Goal: Task Accomplishment & Management: Complete application form

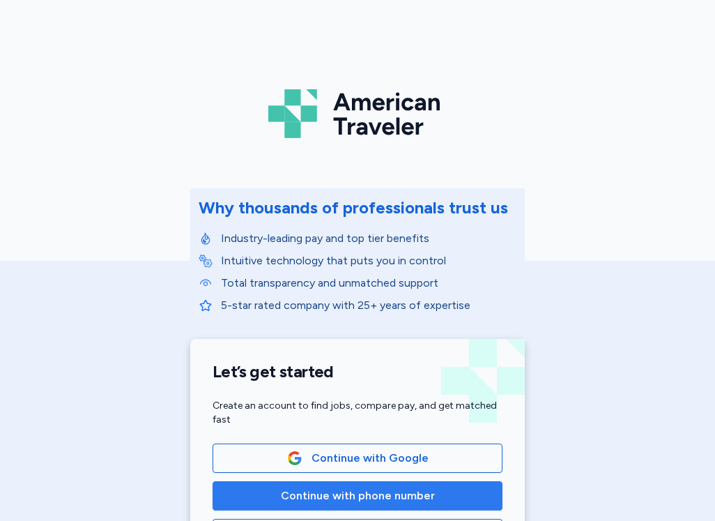
click at [412, 497] on span "Continue with phone number" at bounding box center [358, 495] width 154 height 17
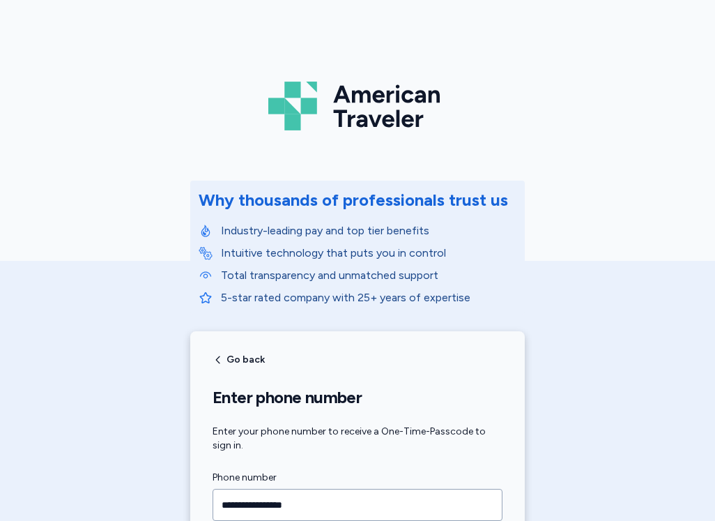
type input "**********"
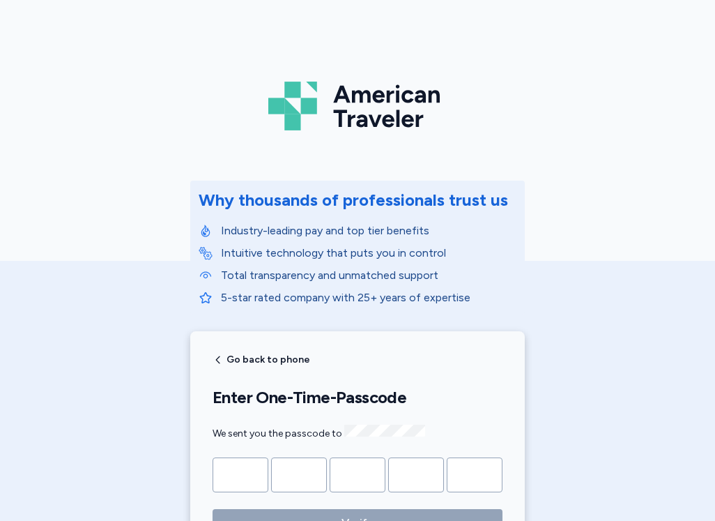
type input "*"
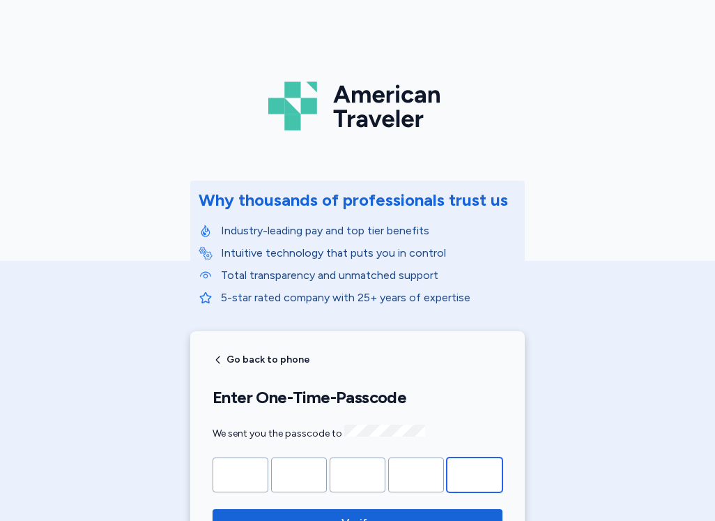
type input "*"
click at [213, 509] on button "Verify" at bounding box center [358, 523] width 290 height 28
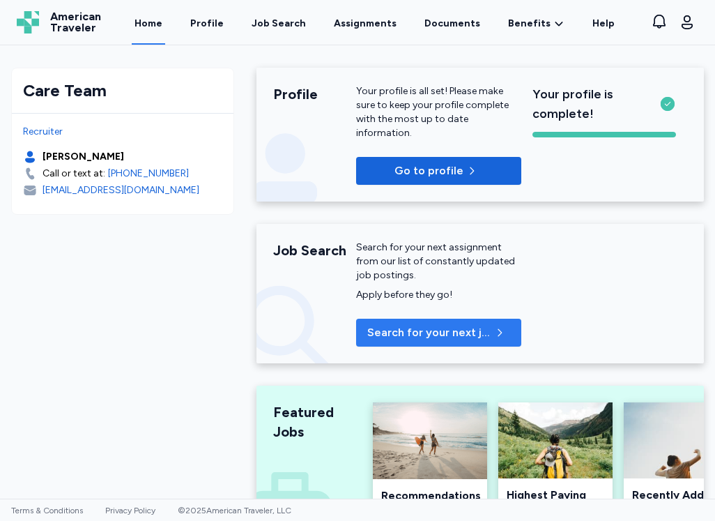
click at [451, 329] on span "Search for your next job" at bounding box center [429, 332] width 124 height 17
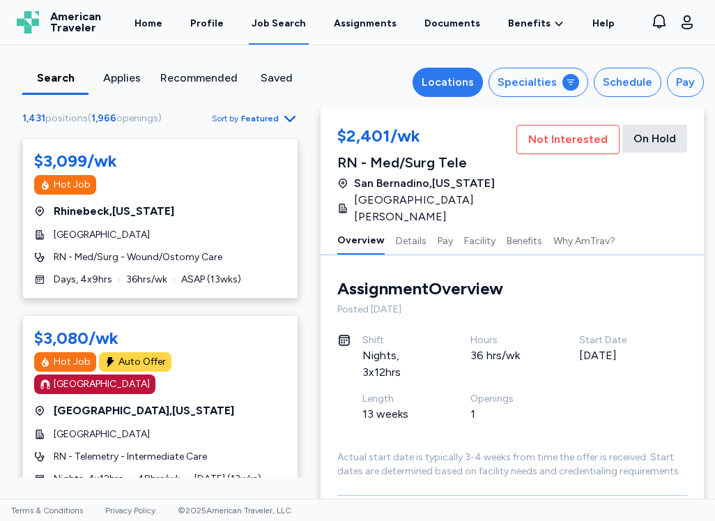
click at [453, 89] on div "Locations" at bounding box center [448, 82] width 52 height 17
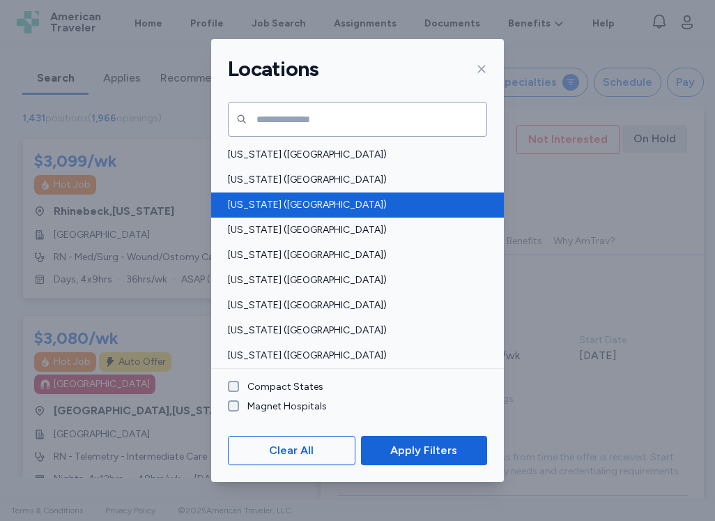
click at [249, 202] on span "[US_STATE] ([GEOGRAPHIC_DATA])" at bounding box center [353, 205] width 251 height 14
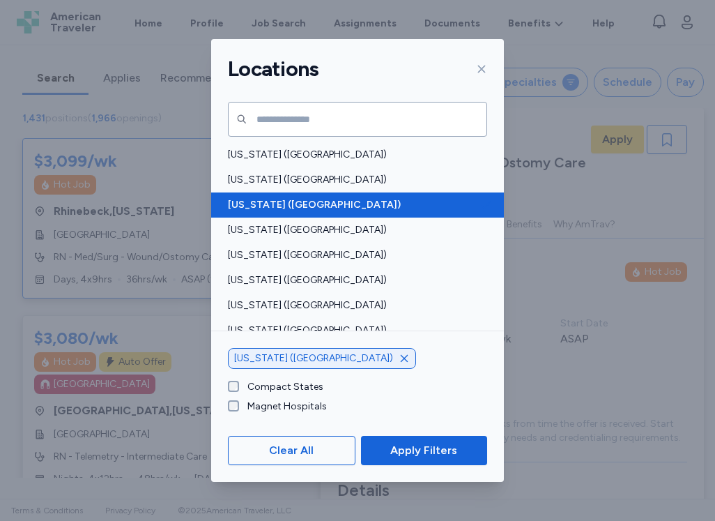
scroll to position [4, 0]
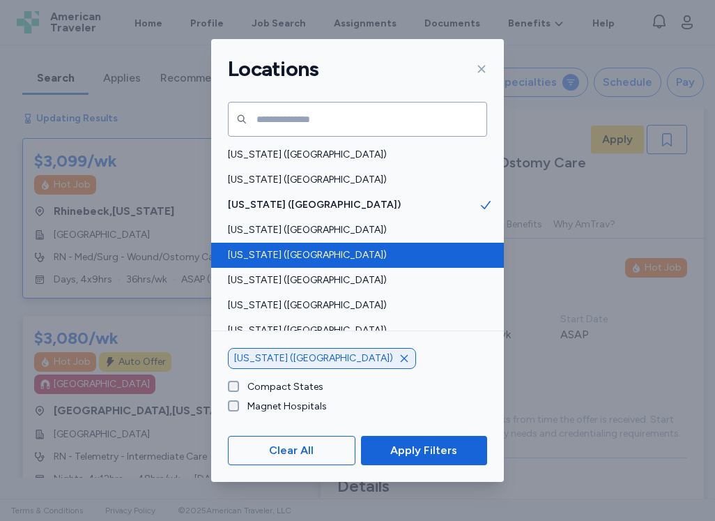
click at [254, 256] on span "[US_STATE] ([GEOGRAPHIC_DATA])" at bounding box center [353, 255] width 251 height 14
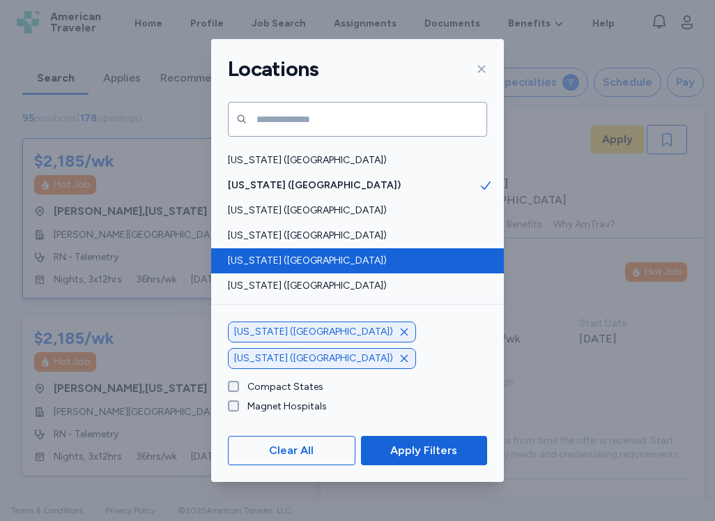
scroll to position [139, 0]
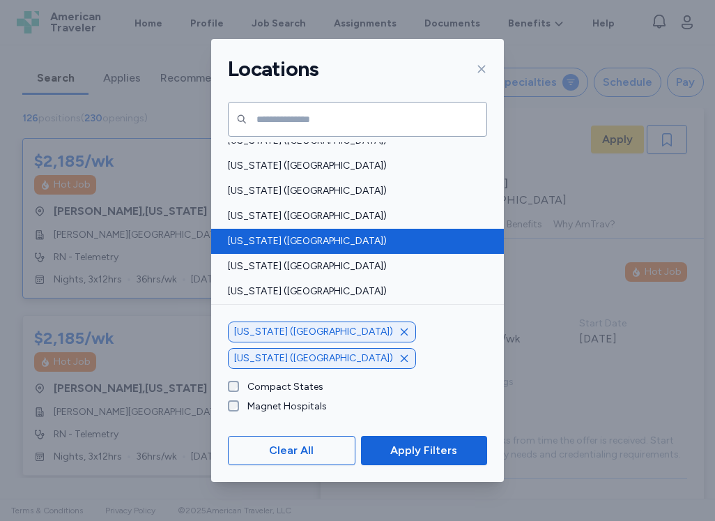
click at [257, 243] on span "[US_STATE] ([GEOGRAPHIC_DATA])" at bounding box center [353, 241] width 251 height 14
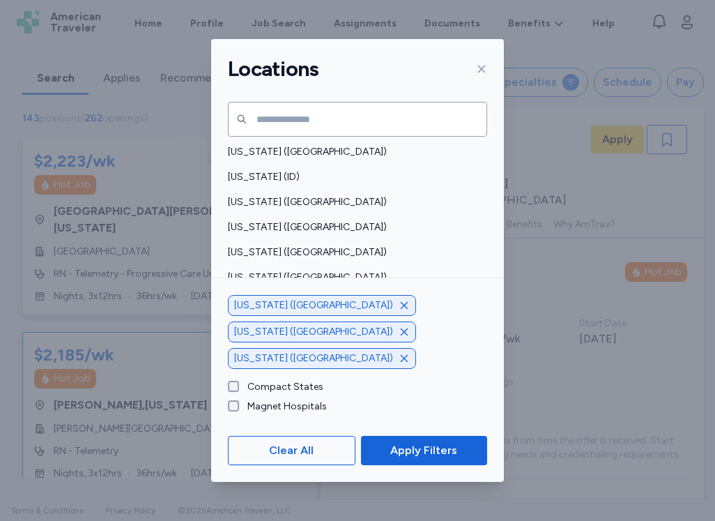
scroll to position [349, 0]
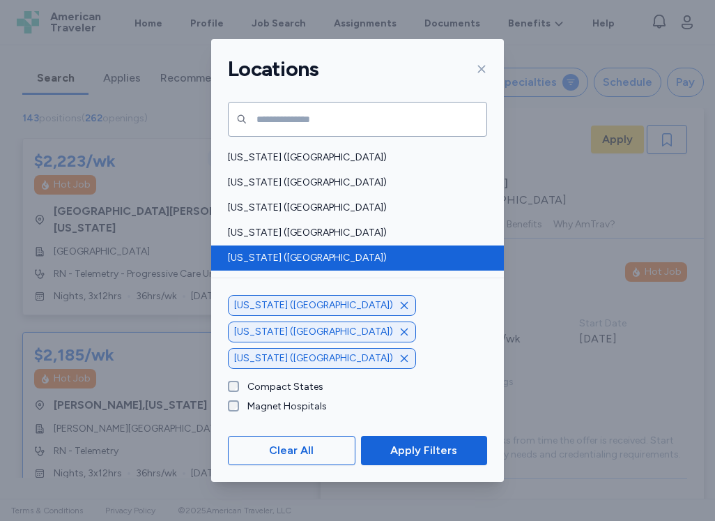
click at [257, 253] on span "[US_STATE] ([GEOGRAPHIC_DATA])" at bounding box center [353, 258] width 251 height 14
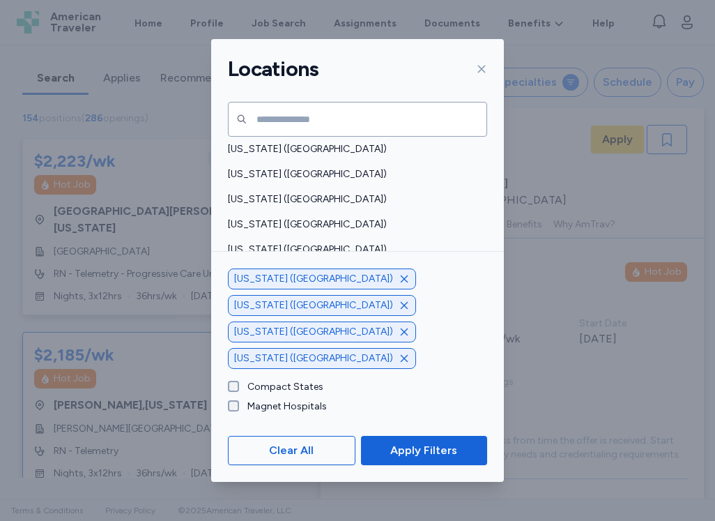
scroll to position [628, 0]
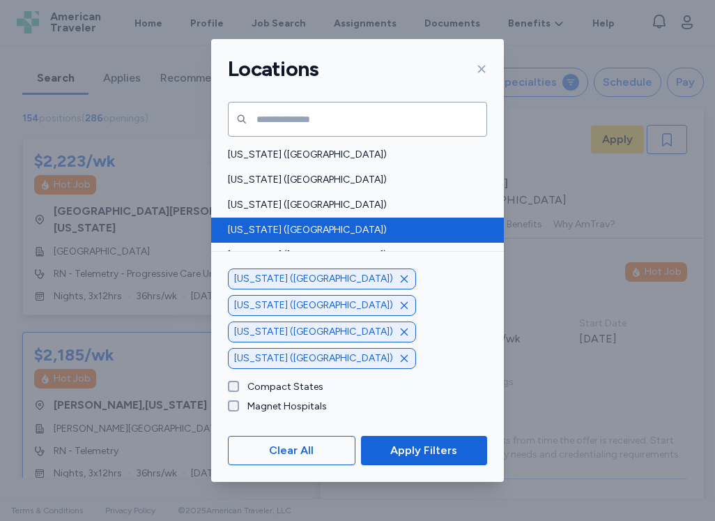
click at [238, 233] on span "[US_STATE] ([GEOGRAPHIC_DATA])" at bounding box center [353, 230] width 251 height 14
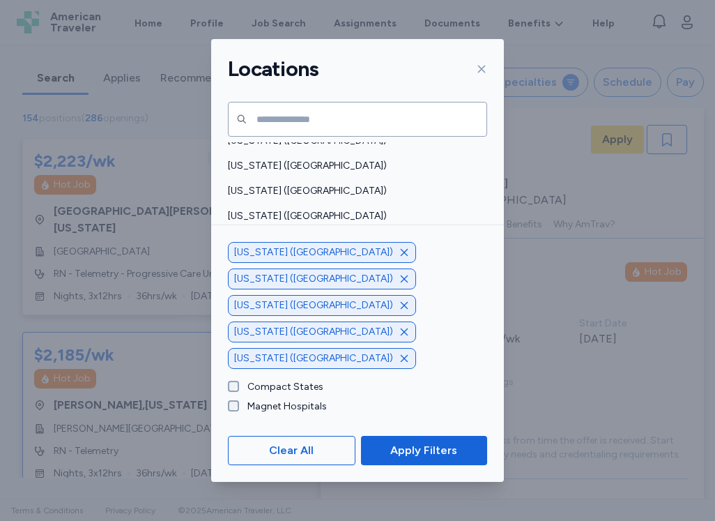
scroll to position [907, 0]
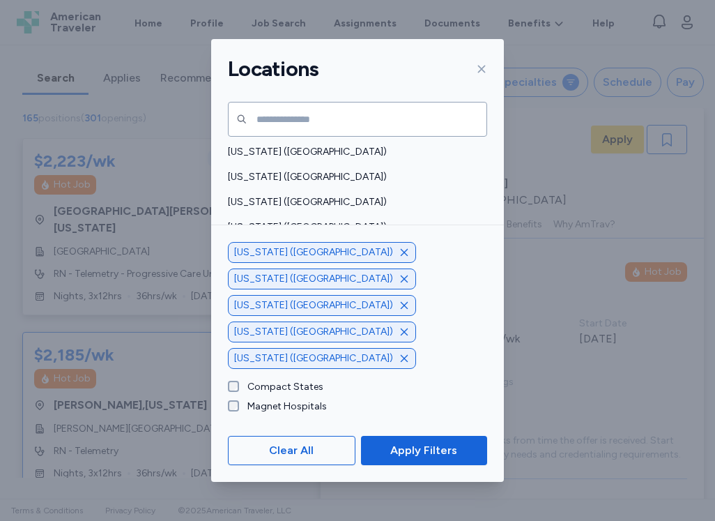
click at [227, 250] on div "[US_STATE] ([GEOGRAPHIC_DATA])" at bounding box center [357, 252] width 293 height 25
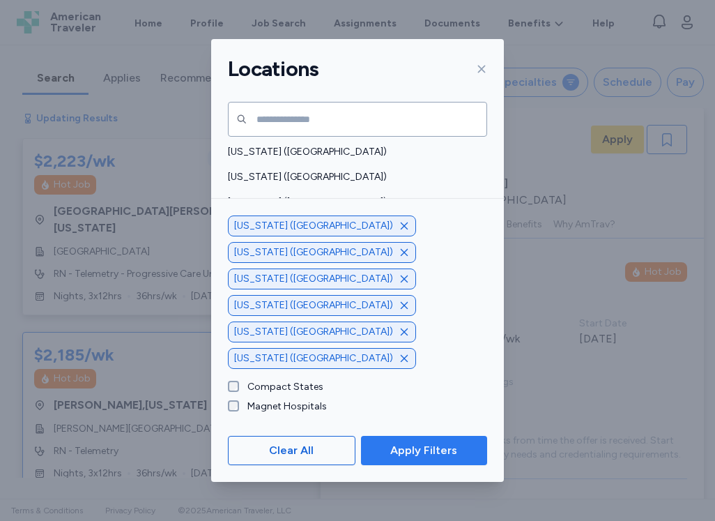
click at [423, 446] on span "Apply Filters" at bounding box center [424, 450] width 67 height 17
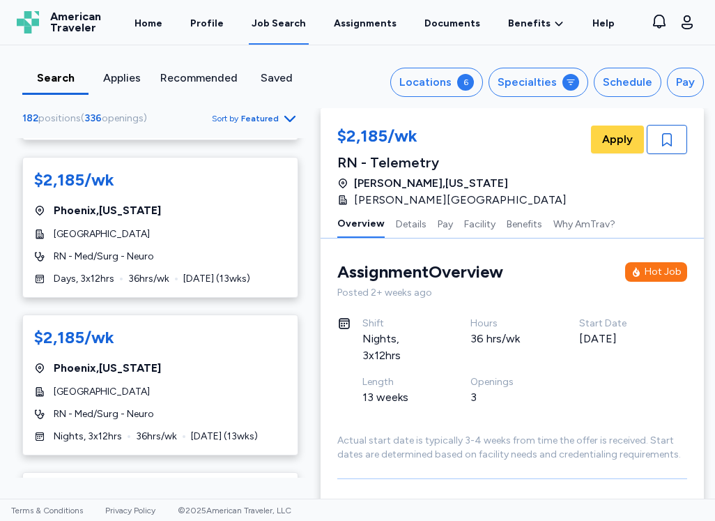
scroll to position [7883, 0]
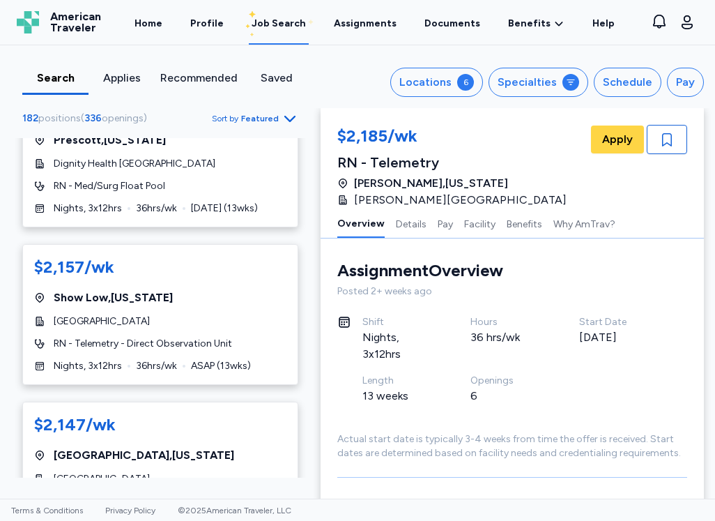
scroll to position [2510, 0]
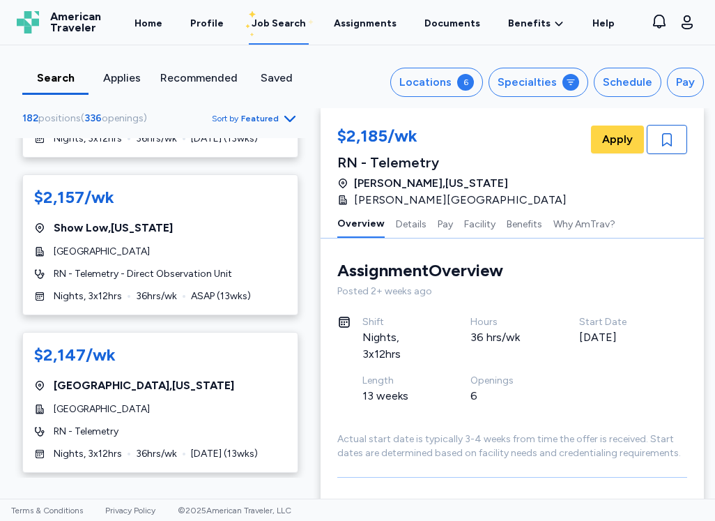
click at [231, 209] on div "$2,157/wk" at bounding box center [160, 197] width 252 height 22
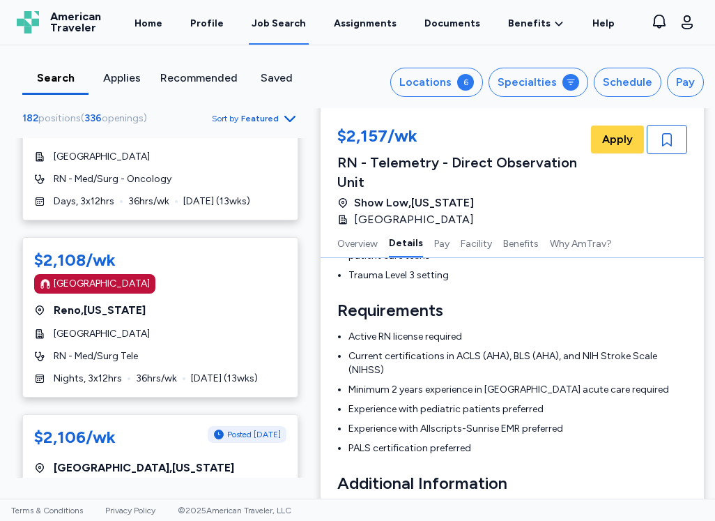
scroll to position [3975, 0]
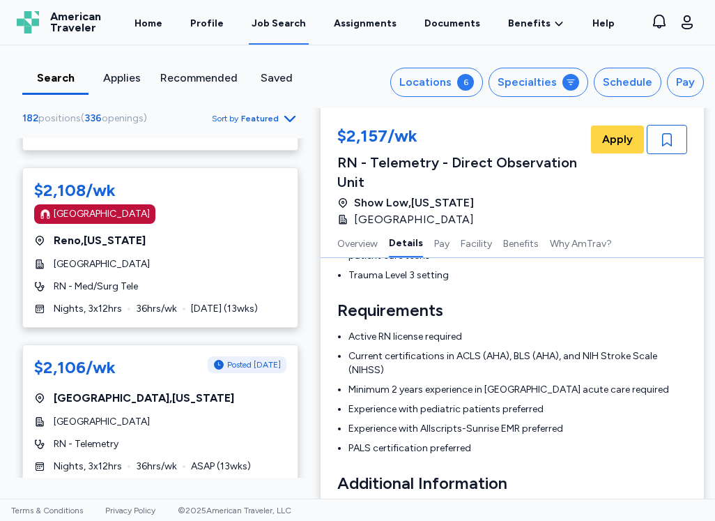
click at [159, 224] on div "[GEOGRAPHIC_DATA]" at bounding box center [160, 214] width 252 height 20
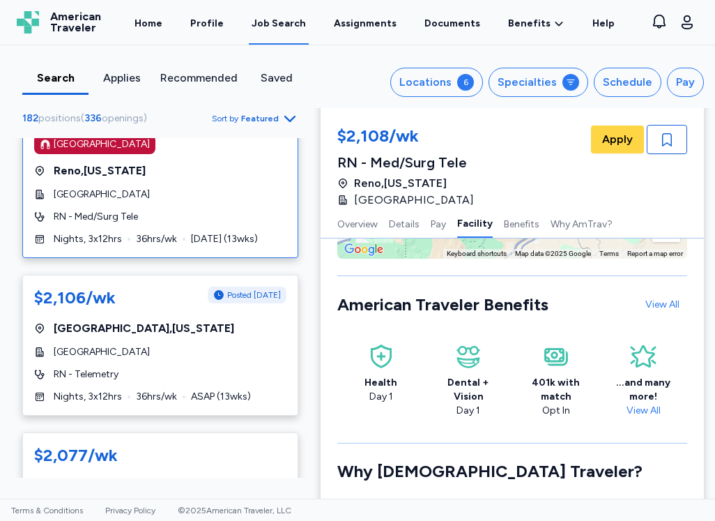
scroll to position [2092, 0]
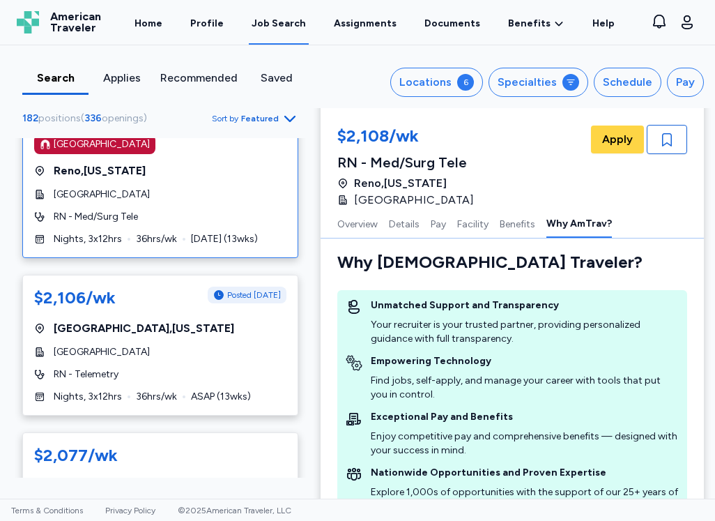
click at [493, 367] on div "Empowering Technology" at bounding box center [525, 361] width 308 height 14
click at [163, 154] on div "[GEOGRAPHIC_DATA]" at bounding box center [160, 145] width 252 height 20
click at [623, 145] on button "Apply" at bounding box center [617, 140] width 53 height 28
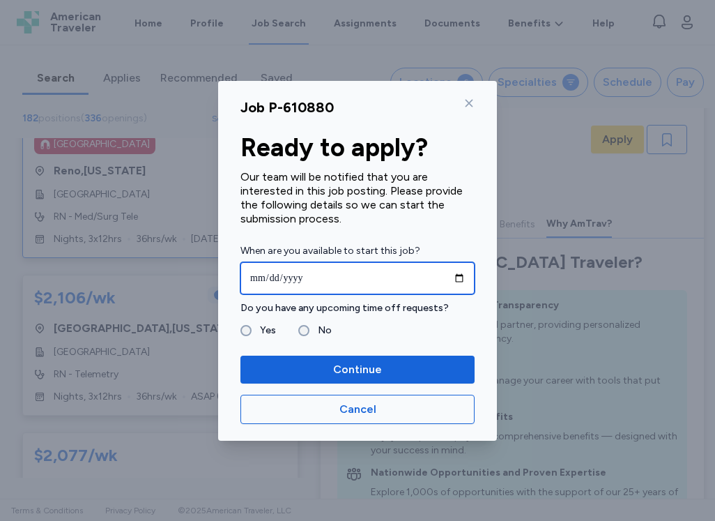
click at [467, 271] on input "date" at bounding box center [358, 278] width 234 height 32
click at [464, 278] on input "date" at bounding box center [358, 278] width 234 height 32
type input "**********"
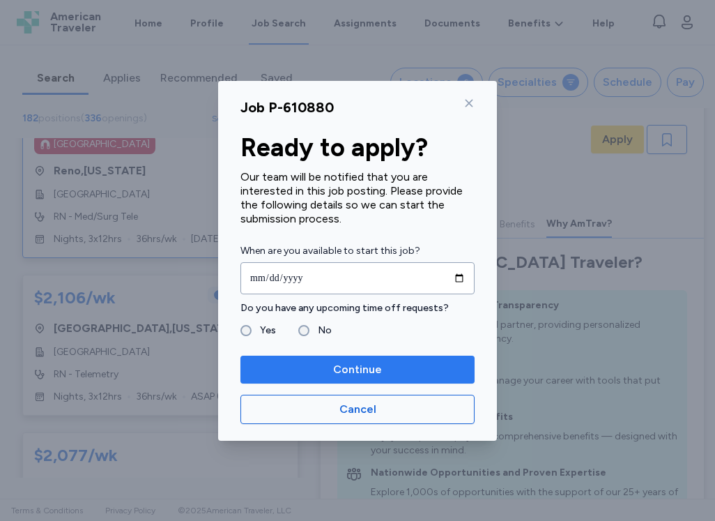
click at [305, 364] on span "Continue" at bounding box center [358, 369] width 212 height 17
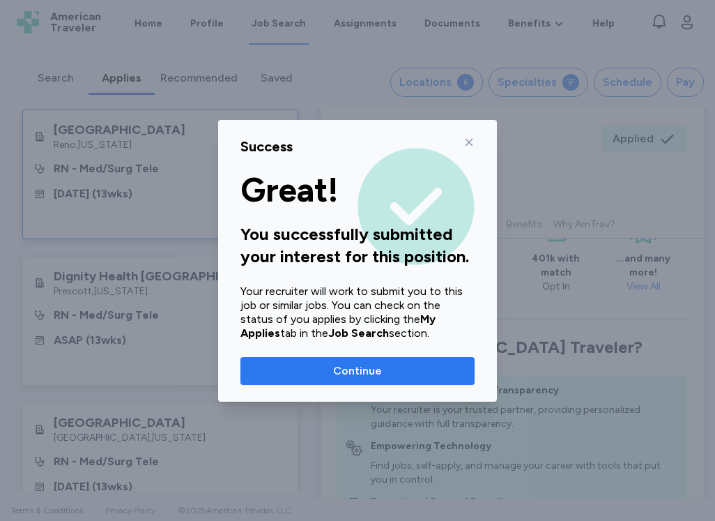
click at [305, 366] on span "Continue" at bounding box center [358, 371] width 212 height 17
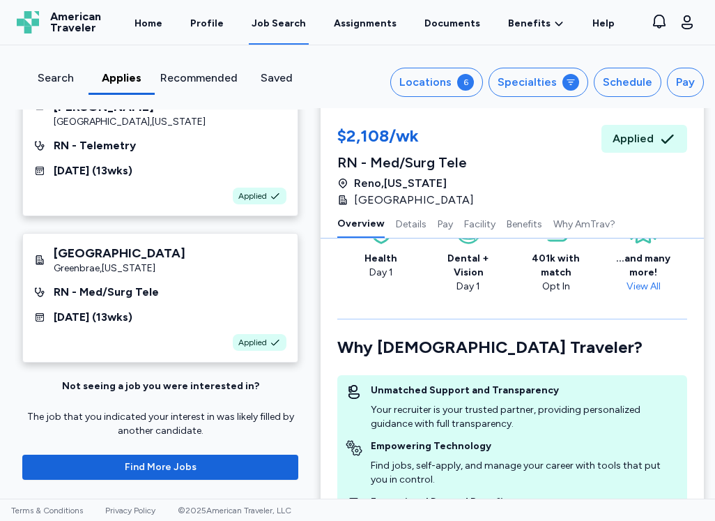
scroll to position [496, 0]
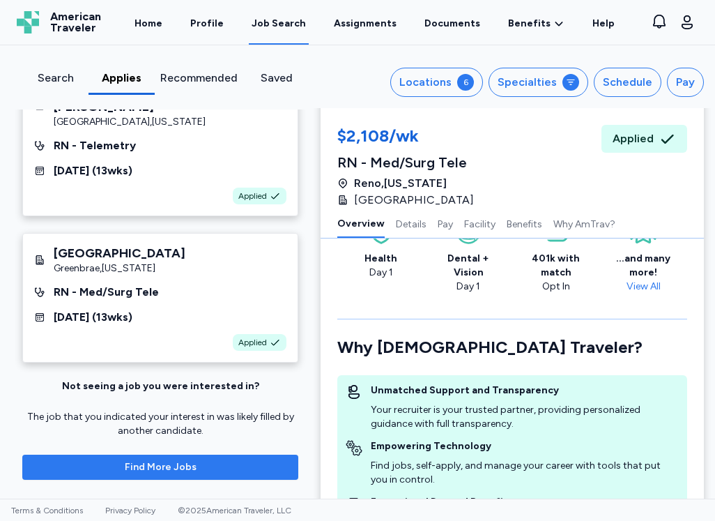
click at [241, 461] on span "Find More Jobs" at bounding box center [160, 467] width 254 height 14
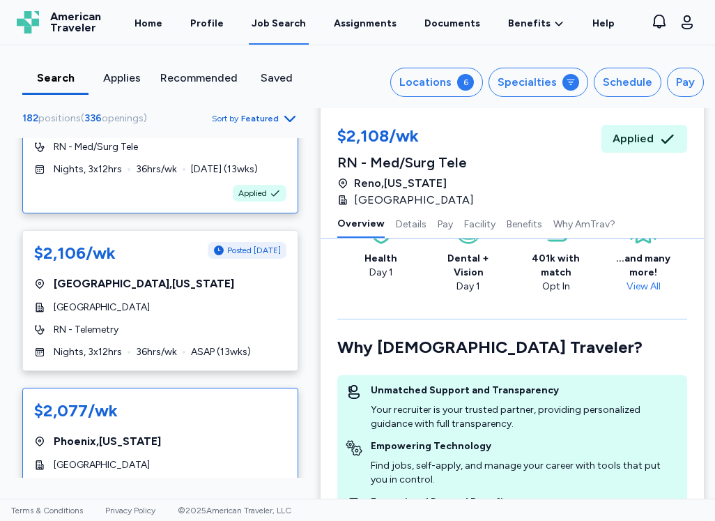
scroll to position [4184, 0]
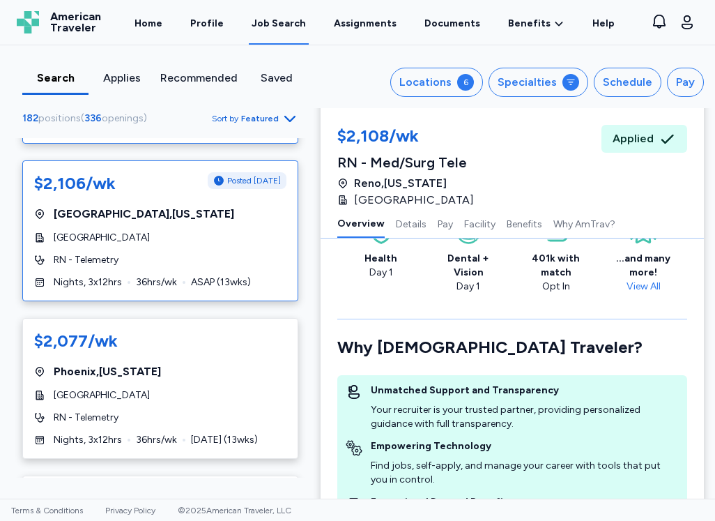
click at [184, 301] on div "$2,106/wk Posted [DATE] [GEOGRAPHIC_DATA] , [US_STATE] [GEOGRAPHIC_DATA] RN - T…" at bounding box center [160, 230] width 276 height 141
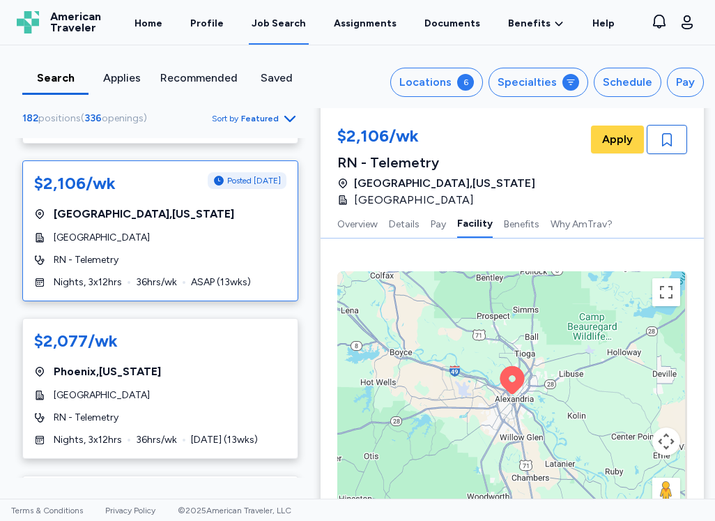
scroll to position [4254, 0]
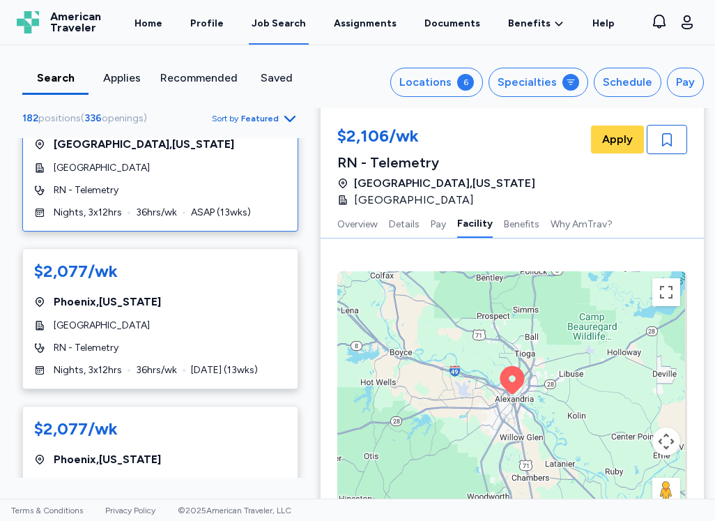
click at [262, 175] on div "[GEOGRAPHIC_DATA]" at bounding box center [160, 168] width 252 height 14
click at [606, 135] on span "Apply" at bounding box center [618, 139] width 31 height 17
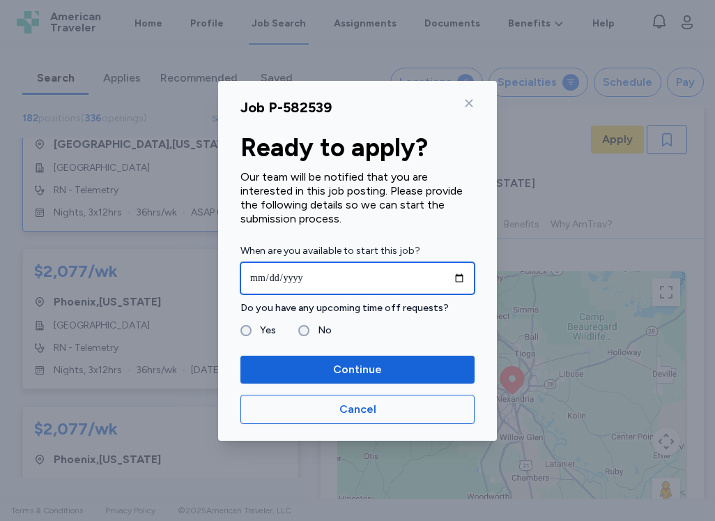
click at [461, 280] on input "date" at bounding box center [358, 278] width 234 height 32
type input "**********"
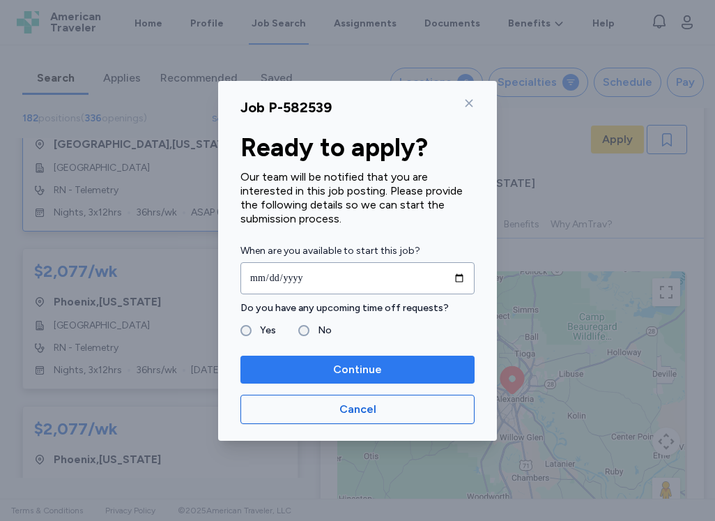
click at [324, 372] on span "Continue" at bounding box center [358, 369] width 212 height 17
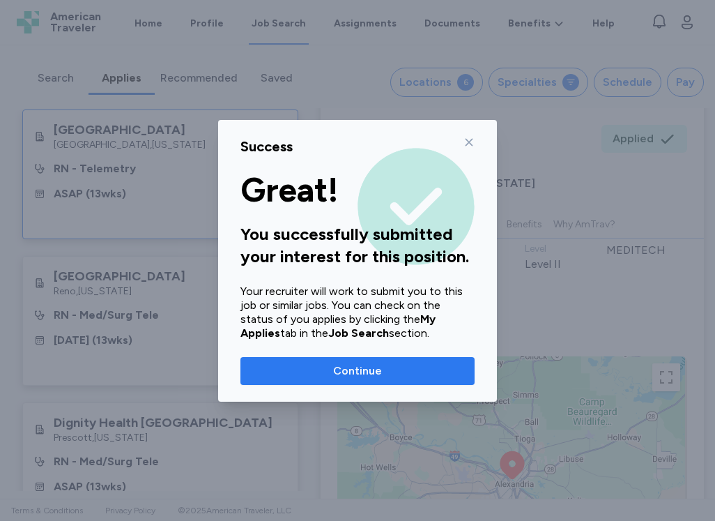
click at [326, 370] on span "Continue" at bounding box center [358, 371] width 212 height 17
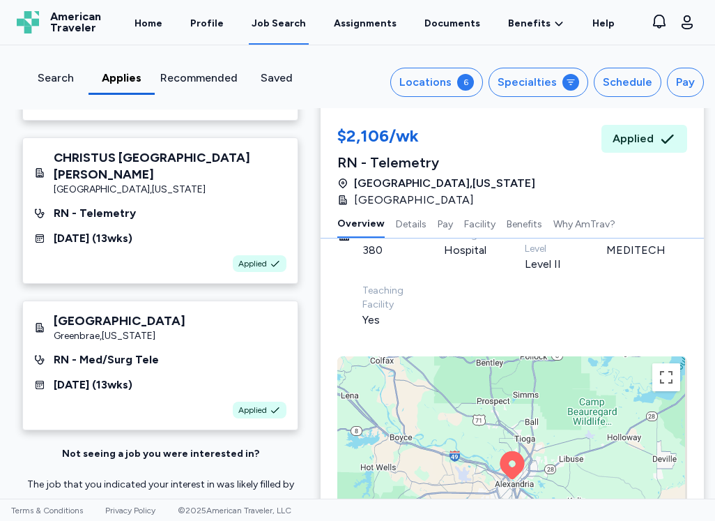
scroll to position [642, 0]
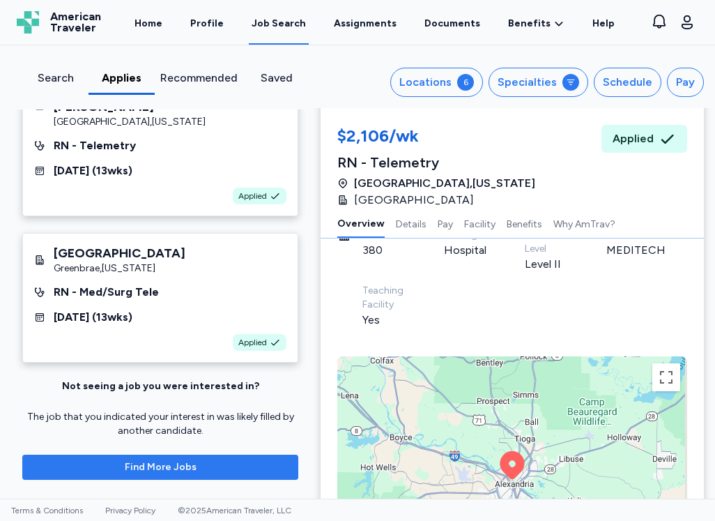
click at [234, 472] on span "Find More Jobs" at bounding box center [160, 467] width 254 height 14
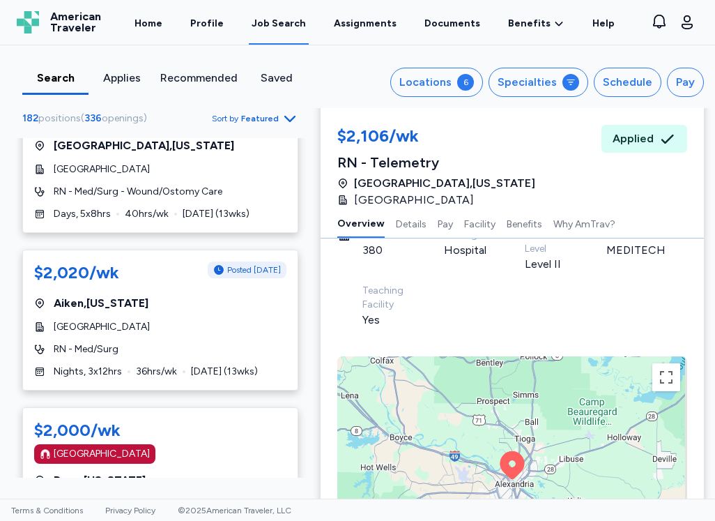
scroll to position [6416, 0]
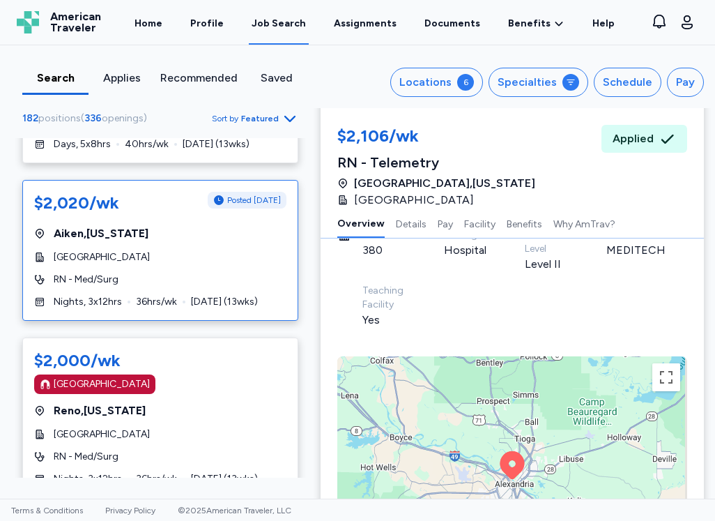
click at [212, 321] on div "$2,020/wk Posted [DATE] [GEOGRAPHIC_DATA] , [US_STATE] [GEOGRAPHIC_DATA] RN - M…" at bounding box center [160, 250] width 276 height 141
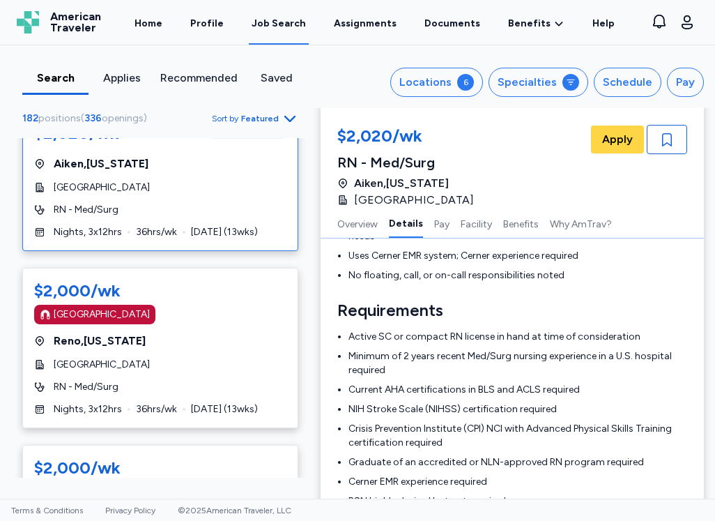
scroll to position [6555, 0]
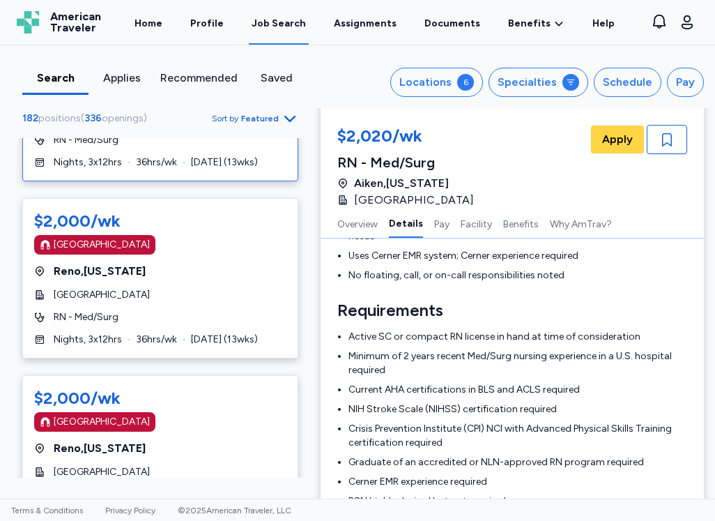
click at [222, 280] on div "[GEOGRAPHIC_DATA] , [US_STATE]" at bounding box center [160, 271] width 252 height 17
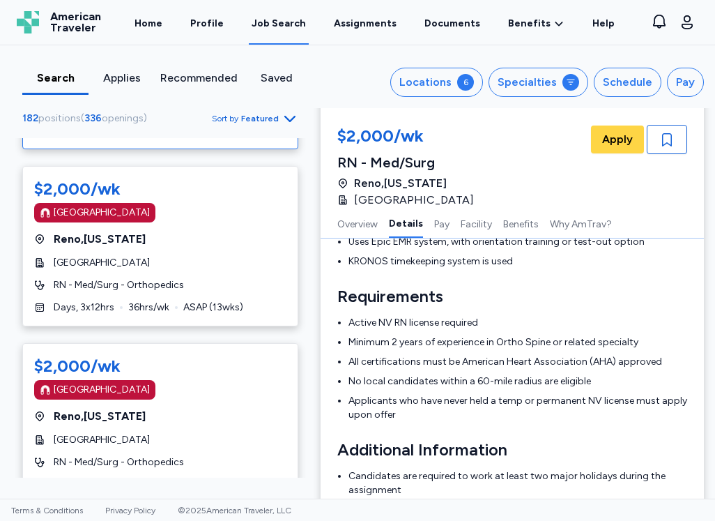
scroll to position [6834, 0]
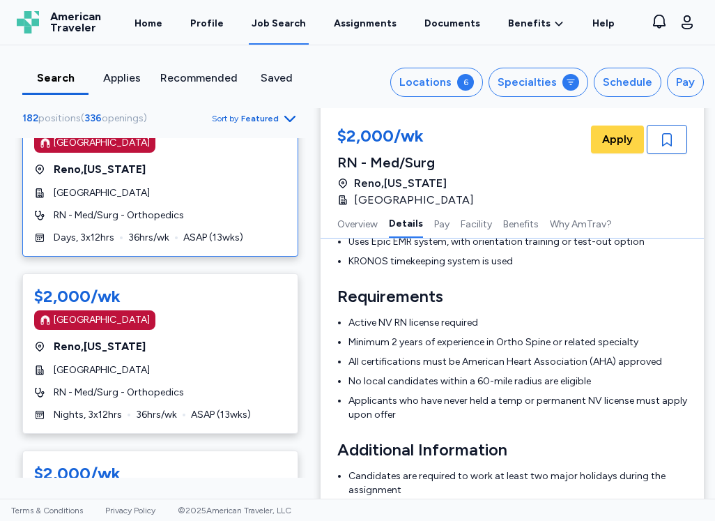
click at [245, 257] on div "$2,000/wk [GEOGRAPHIC_DATA] [GEOGRAPHIC_DATA] , [US_STATE][GEOGRAPHIC_DATA] RN …" at bounding box center [160, 176] width 276 height 160
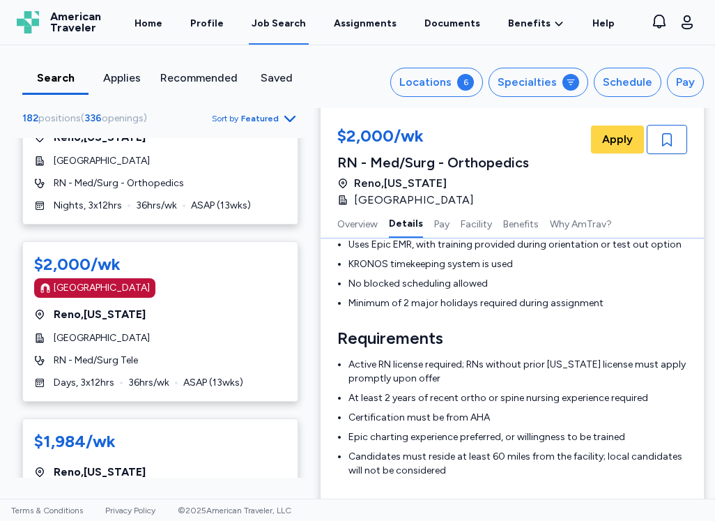
scroll to position [7113, 0]
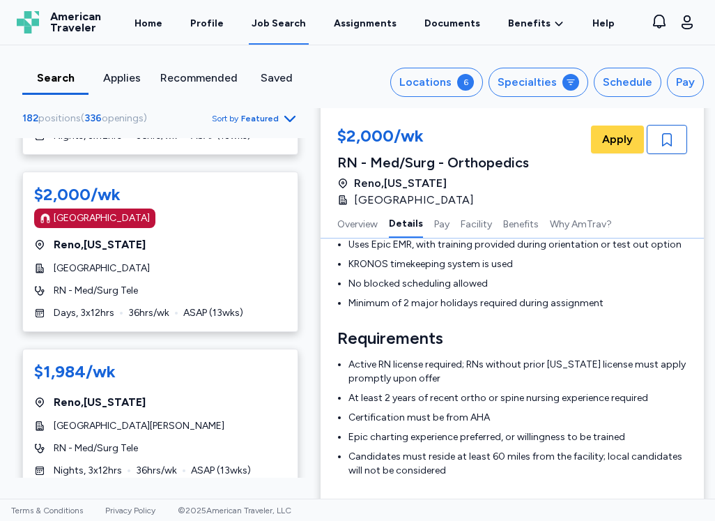
click at [259, 253] on div "[GEOGRAPHIC_DATA] , [US_STATE]" at bounding box center [160, 244] width 252 height 17
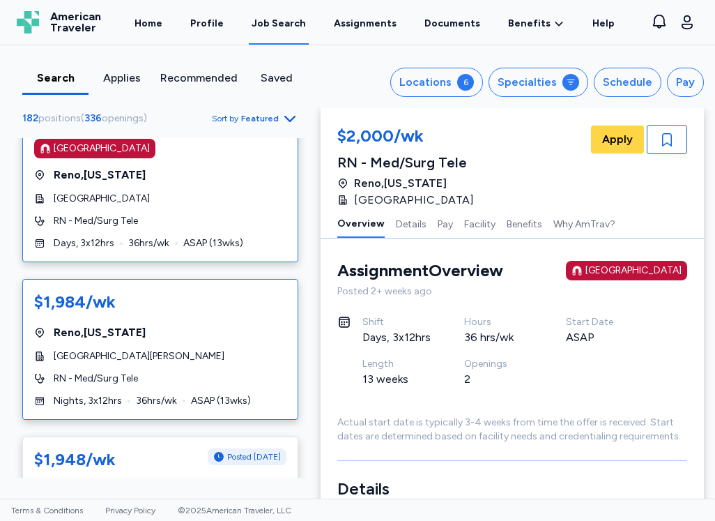
scroll to position [7252, 0]
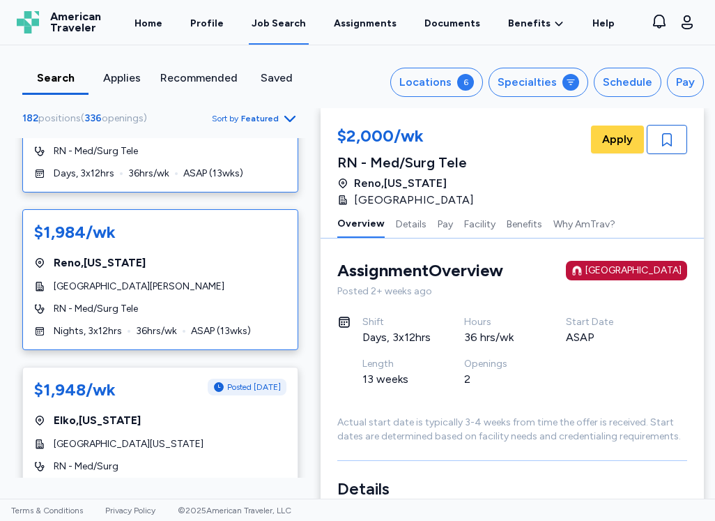
click at [242, 243] on div "$1,984/wk" at bounding box center [160, 232] width 252 height 22
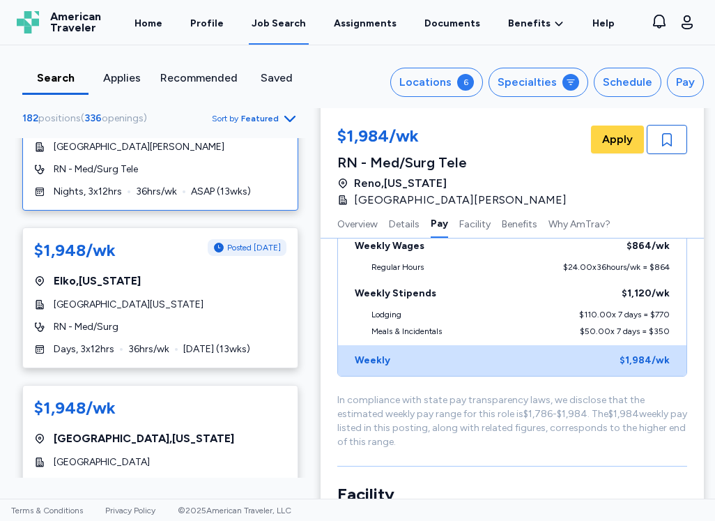
scroll to position [7462, 0]
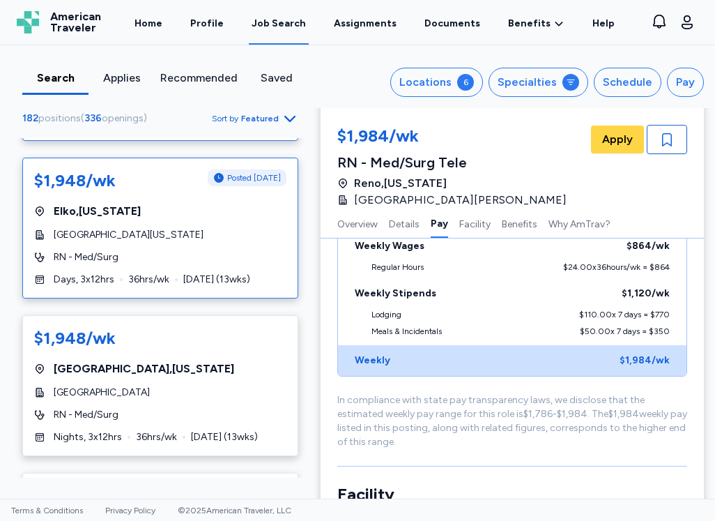
click at [257, 242] on div "[GEOGRAPHIC_DATA][US_STATE]" at bounding box center [160, 235] width 252 height 14
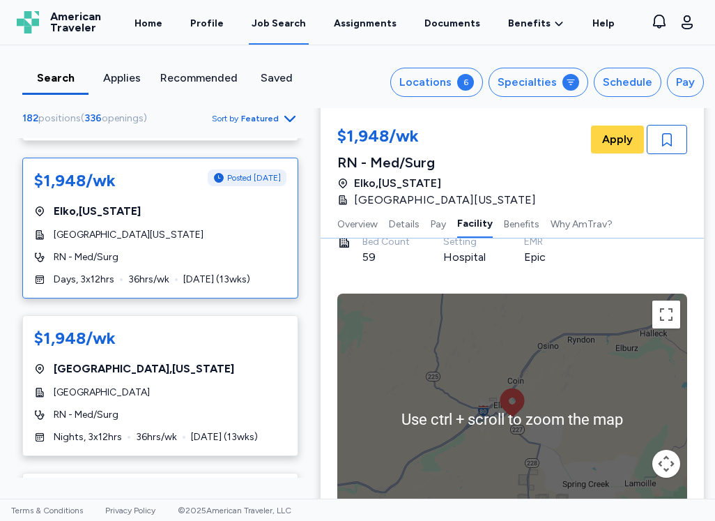
scroll to position [1466, 0]
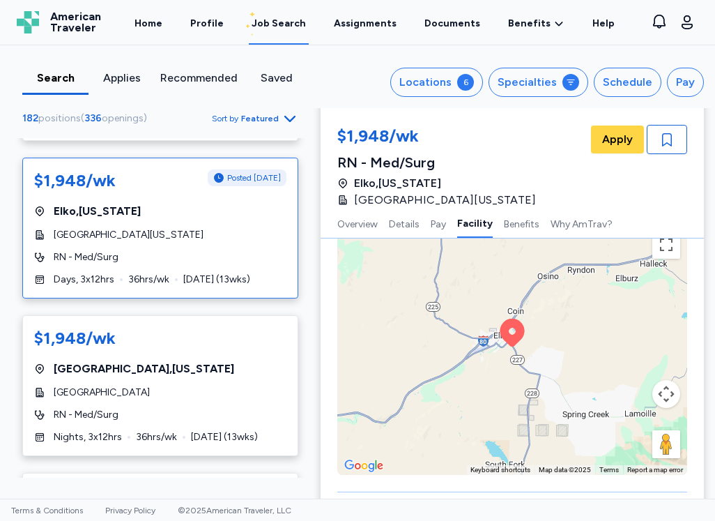
click at [494, 418] on div "To activate drag with keyboard, press Alt + Enter. Once in keyboard drag state,…" at bounding box center [513, 349] width 350 height 251
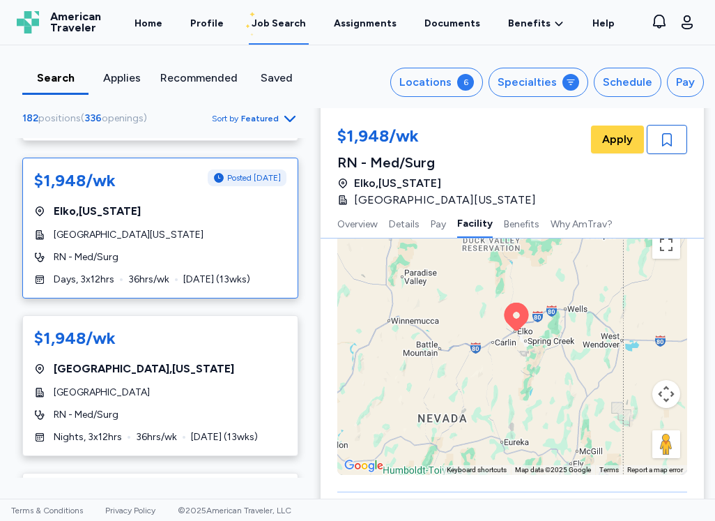
drag, startPoint x: 515, startPoint y: 351, endPoint x: 533, endPoint y: 283, distance: 69.9
click at [533, 283] on div "To activate drag with keyboard, press Alt + Enter. Once in keyboard drag state,…" at bounding box center [513, 349] width 350 height 251
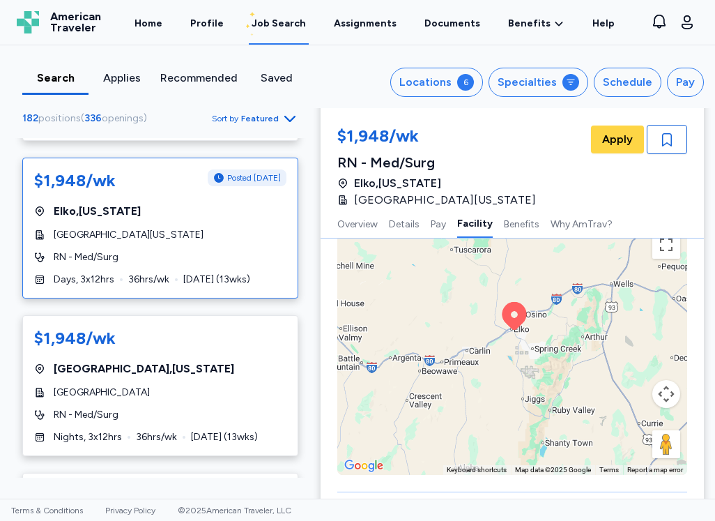
drag, startPoint x: 473, startPoint y: 387, endPoint x: 490, endPoint y: 434, distance: 49.6
click at [490, 434] on div "To activate drag with keyboard, press Alt + Enter. Once in keyboard drag state,…" at bounding box center [513, 349] width 350 height 251
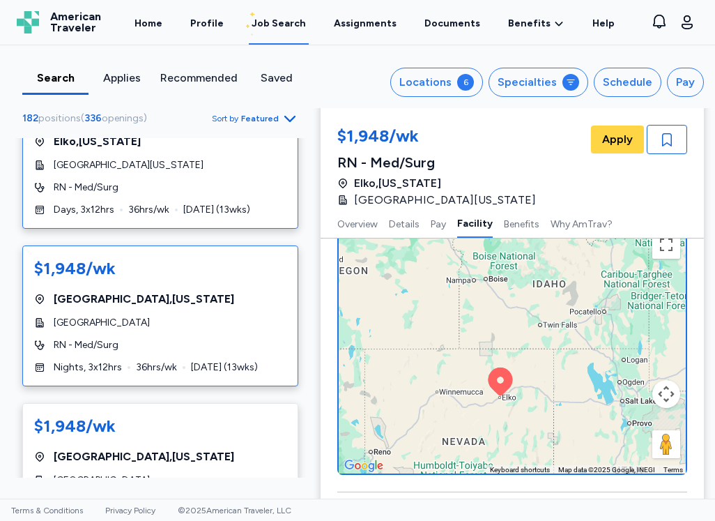
scroll to position [7601, 0]
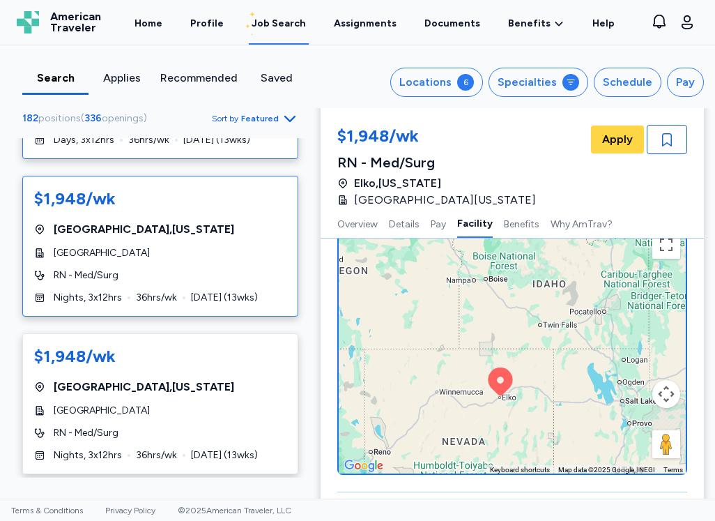
click at [248, 238] on div "[GEOGRAPHIC_DATA] , [US_STATE]" at bounding box center [160, 229] width 252 height 17
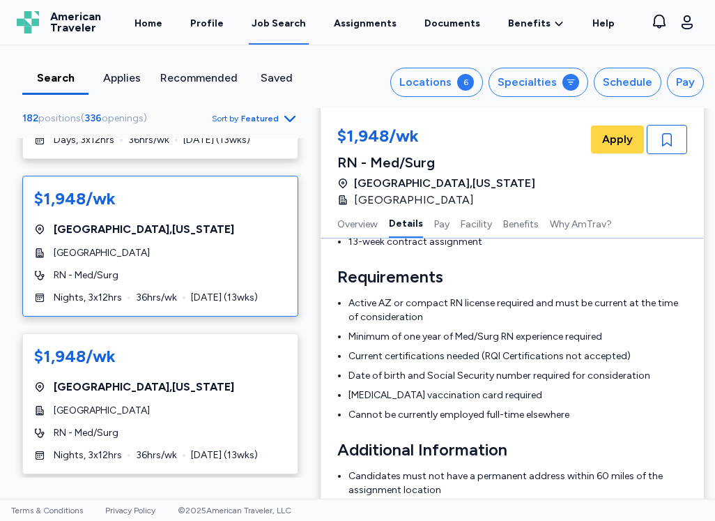
scroll to position [420, 0]
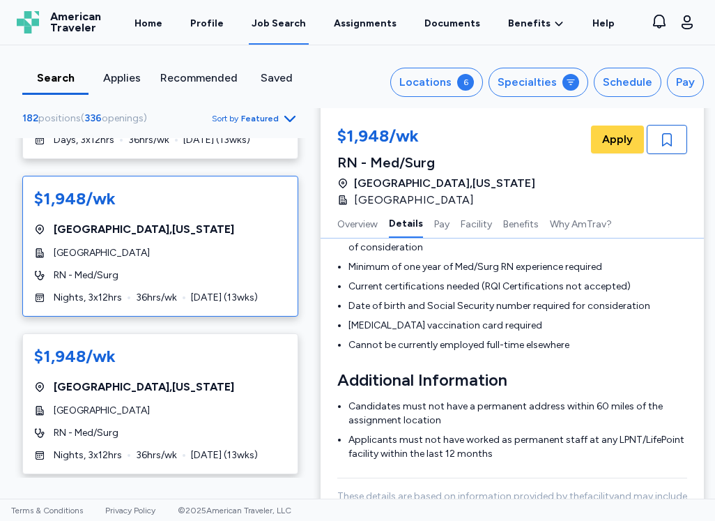
drag, startPoint x: 406, startPoint y: 311, endPoint x: 295, endPoint y: 295, distance: 112.0
click at [295, 295] on div "$2,185/wk [GEOGRAPHIC_DATA] , [US_STATE] [PERSON_NAME][GEOGRAPHIC_DATA] RN - Te…" at bounding box center [160, 308] width 298 height 340
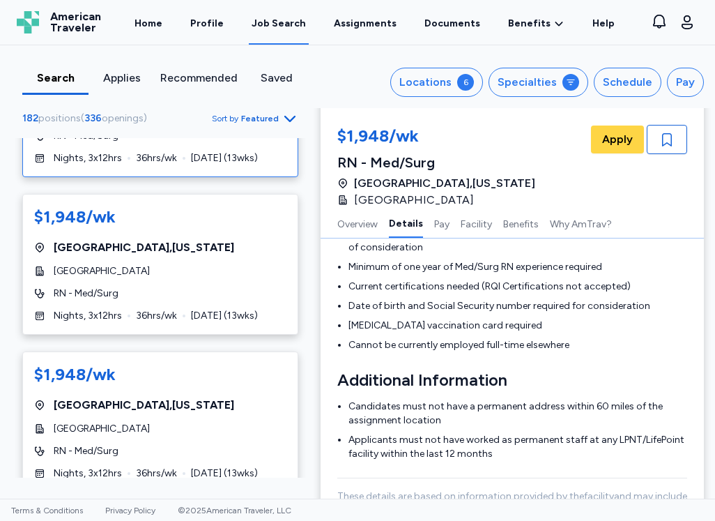
scroll to position [7810, 0]
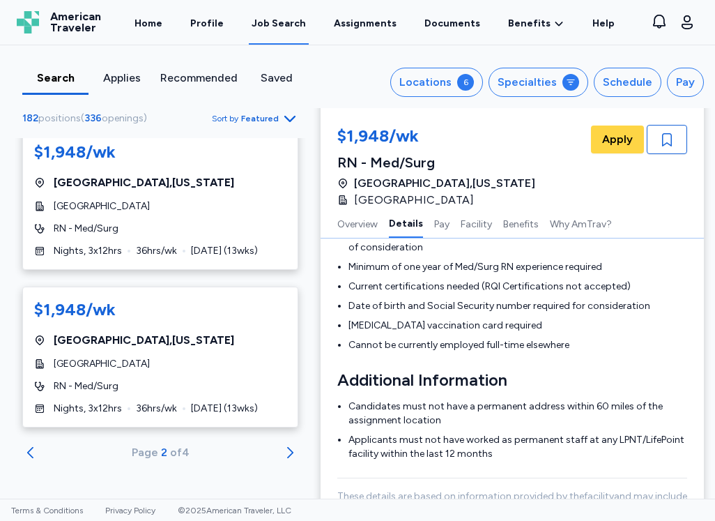
click at [632, 364] on div "Details Work in a combined Medical Surgical unit Hospital setting with direct m…" at bounding box center [513, 268] width 350 height 385
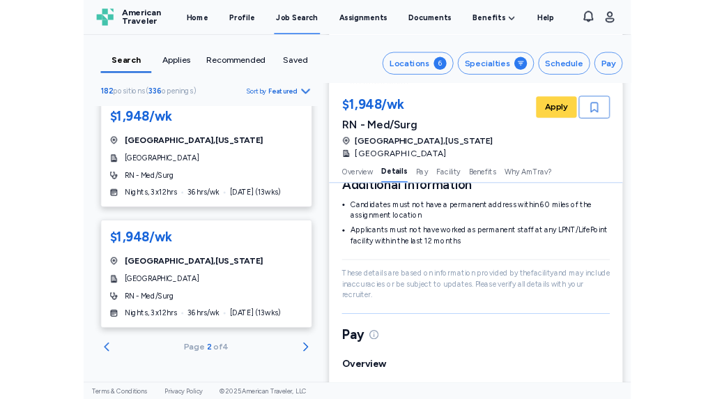
scroll to position [629, 0]
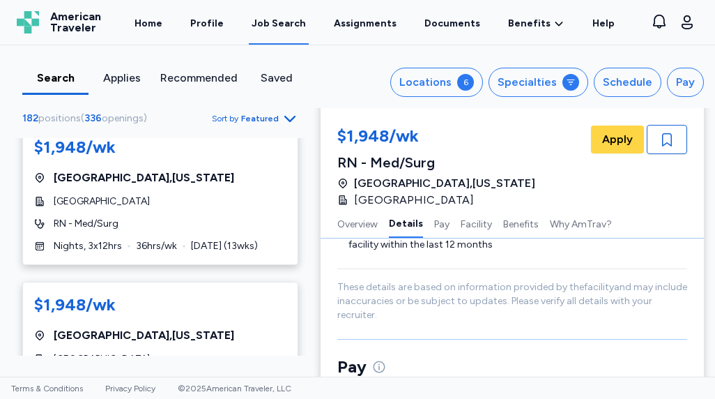
click at [297, 280] on div "$2,185/wk [GEOGRAPHIC_DATA] , [US_STATE] [PERSON_NAME][GEOGRAPHIC_DATA] RN - Te…" at bounding box center [160, 247] width 298 height 218
click at [397, 278] on div "These details are based on information provided by the facility and may include…" at bounding box center [513, 295] width 350 height 54
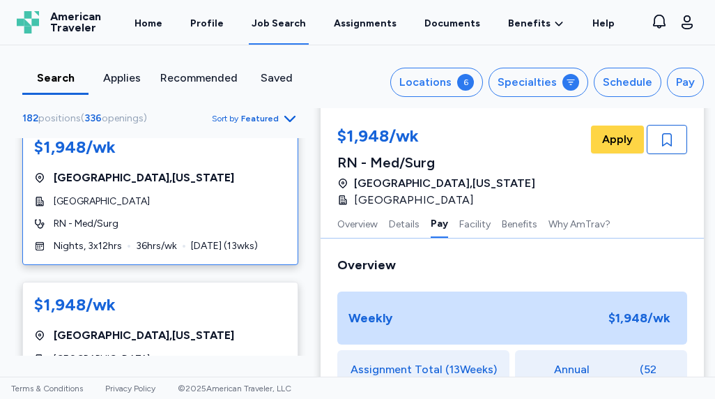
scroll to position [7880, 0]
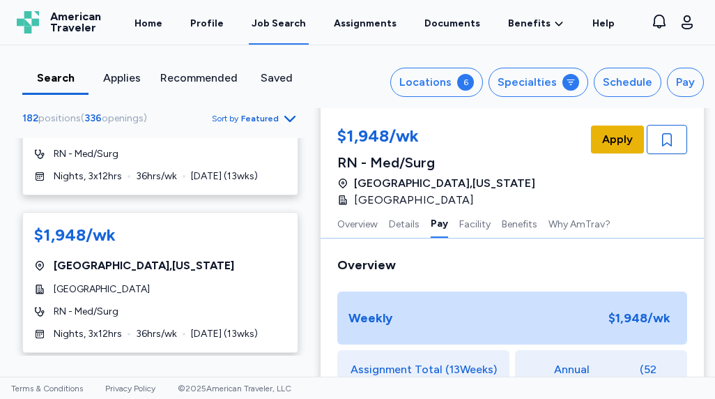
click at [605, 143] on span "Apply" at bounding box center [618, 139] width 31 height 17
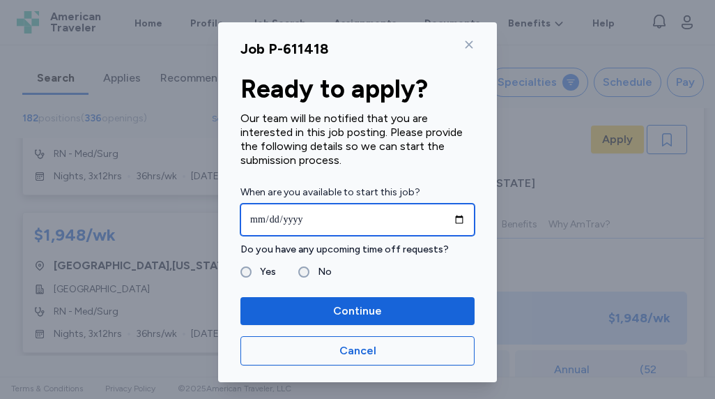
click at [450, 221] on input "date" at bounding box center [358, 220] width 234 height 32
type input "**********"
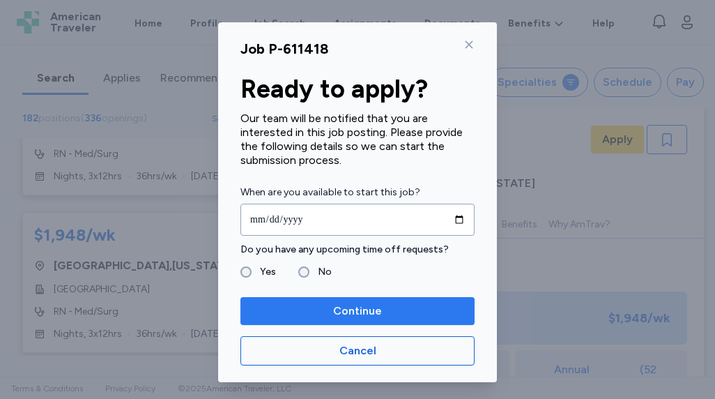
click at [305, 310] on span "Continue" at bounding box center [358, 311] width 212 height 17
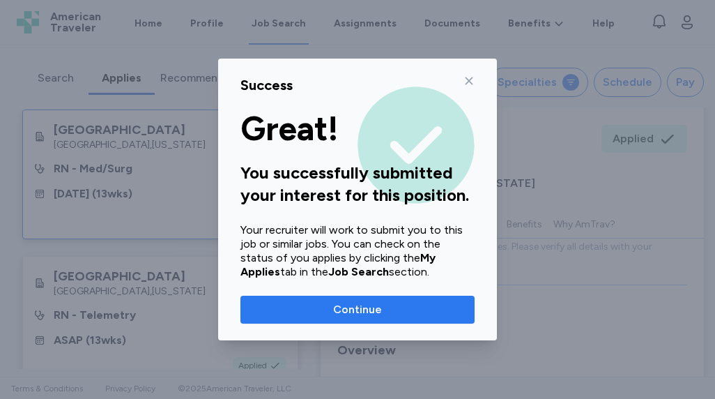
click at [309, 320] on button "Continue" at bounding box center [358, 310] width 234 height 28
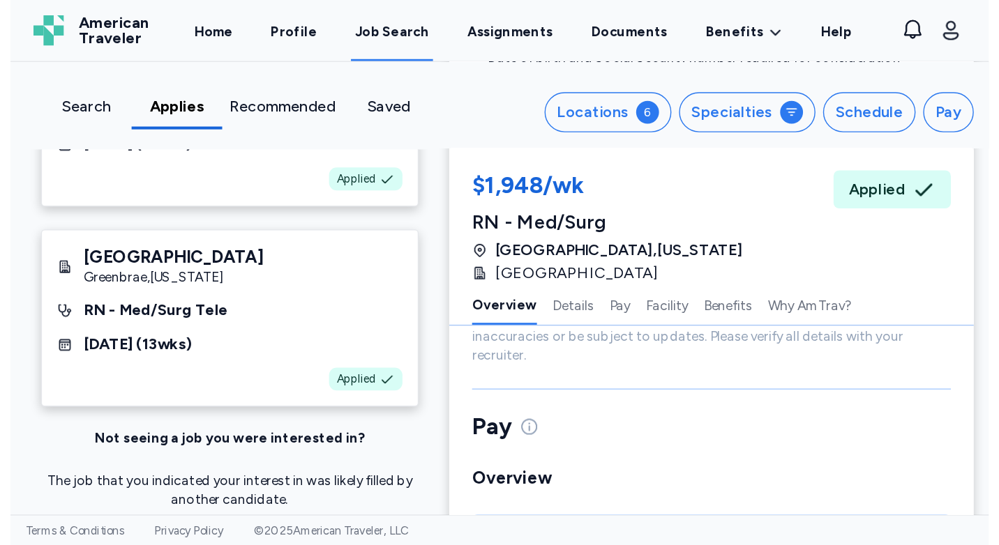
scroll to position [738, 0]
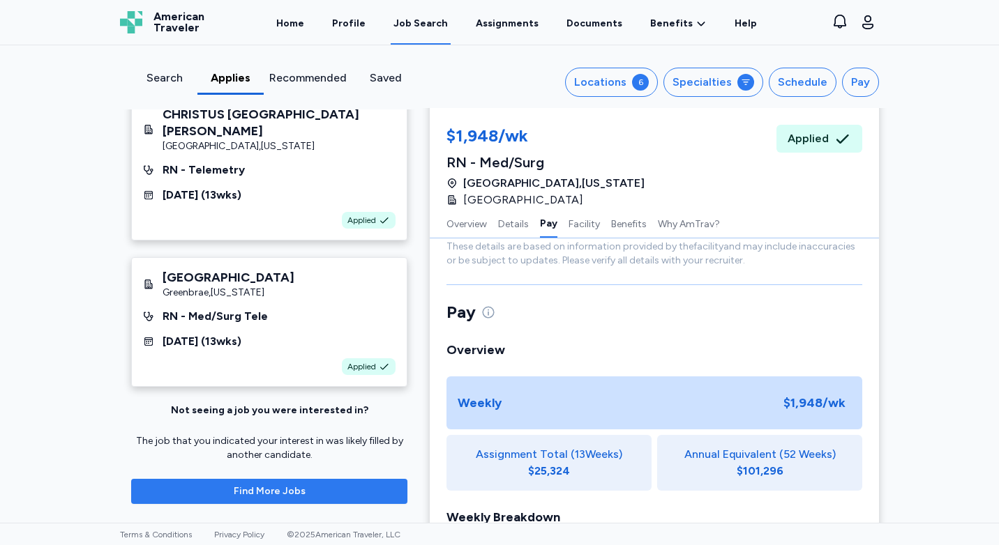
click at [327, 491] on span "Find More Jobs" at bounding box center [269, 492] width 254 height 14
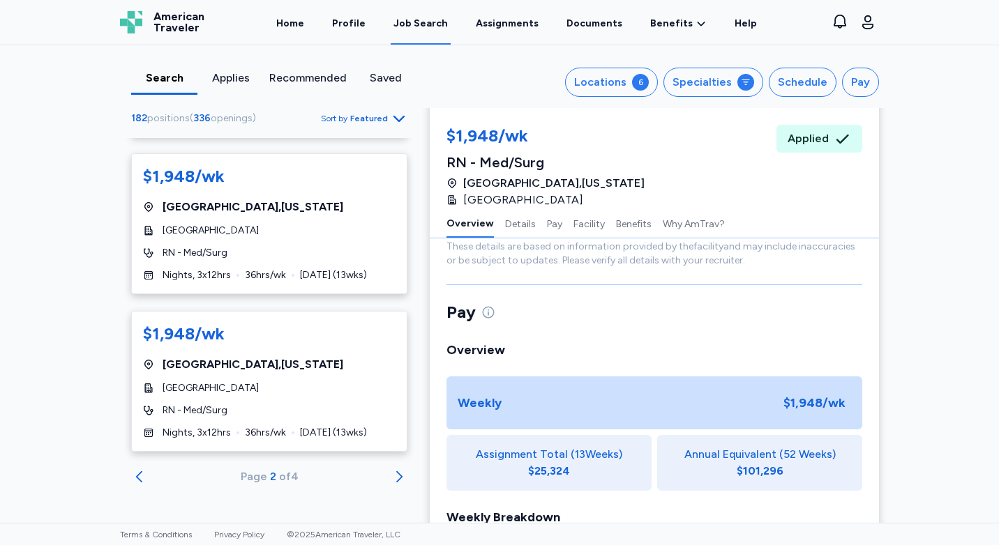
scroll to position [7932, 0]
click at [391, 479] on icon "Go to next 50 jobs" at bounding box center [399, 477] width 17 height 17
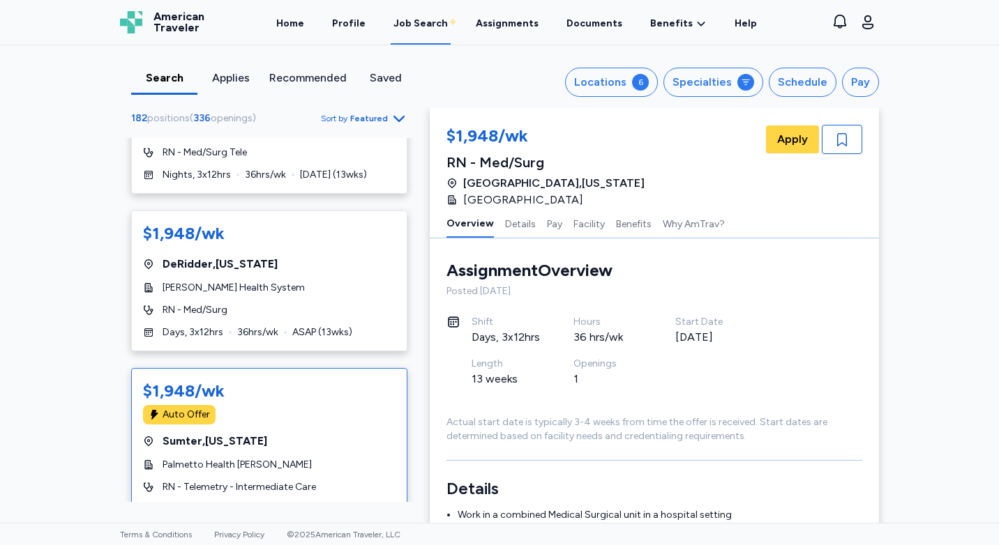
scroll to position [628, 0]
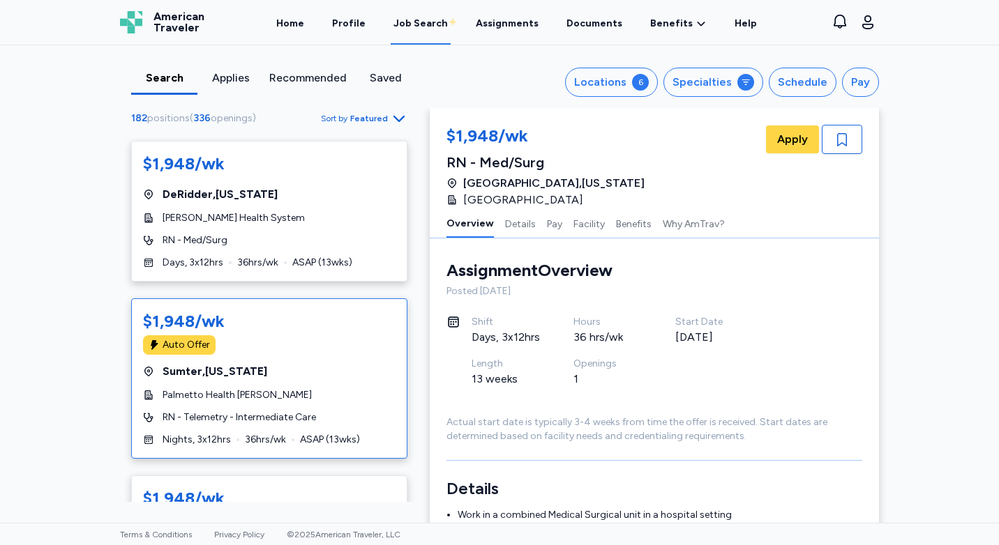
click at [326, 395] on div "Palmetto Health [PERSON_NAME]" at bounding box center [269, 395] width 252 height 14
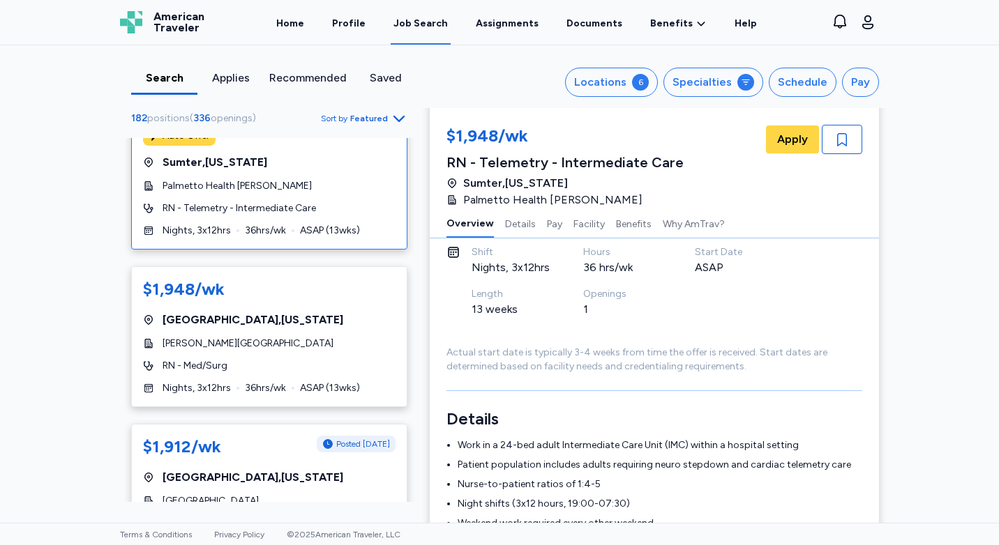
scroll to position [907, 0]
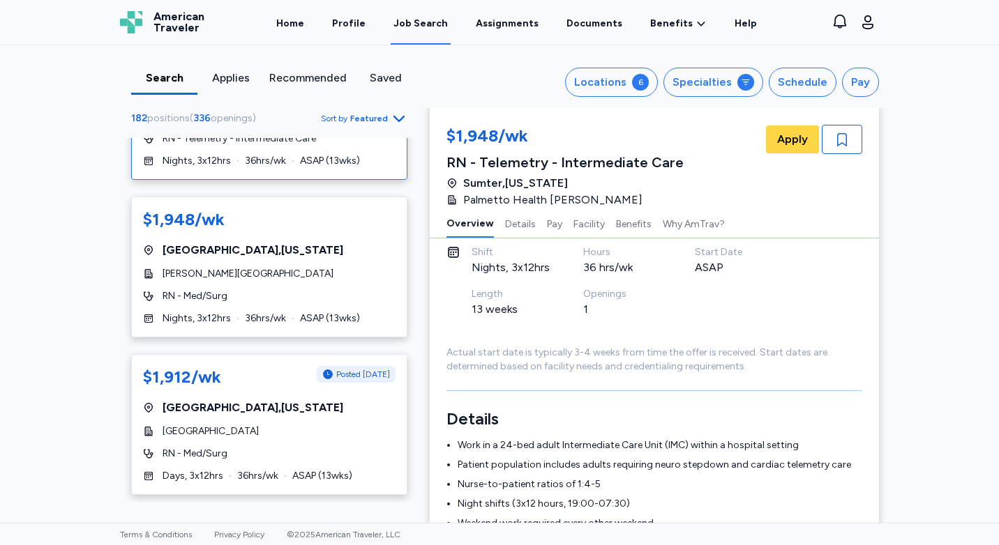
click at [290, 450] on div "RN - Med/Surg" at bounding box center [269, 454] width 252 height 14
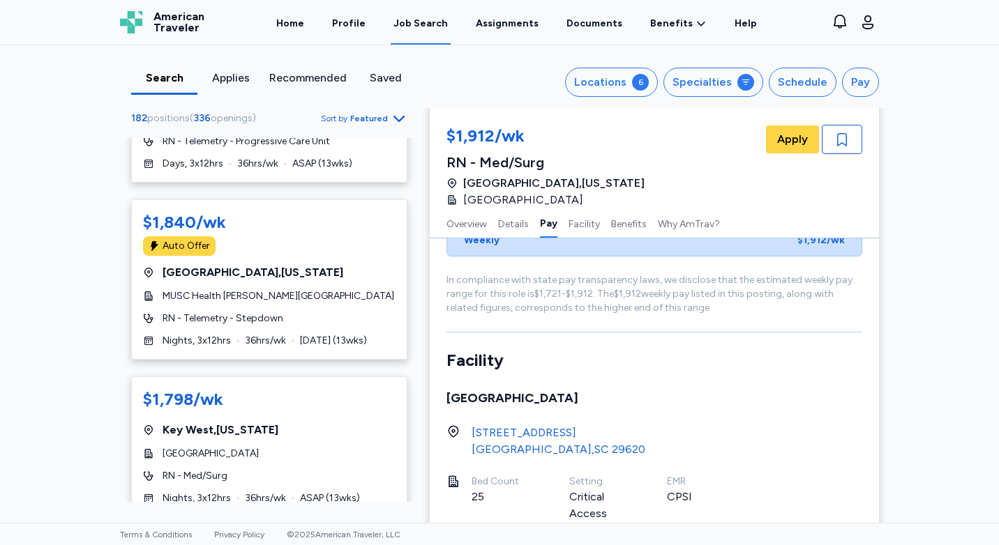
scroll to position [1604, 0]
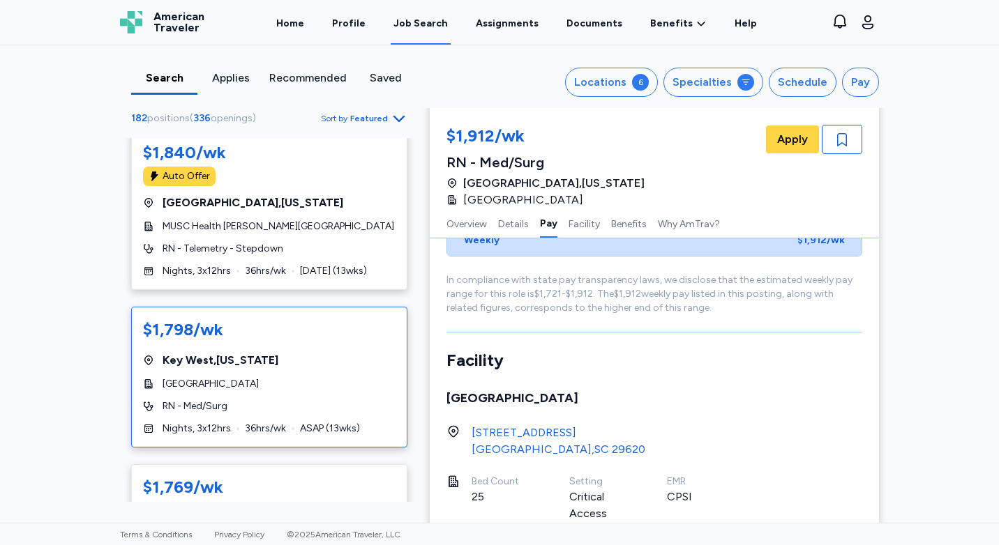
click at [347, 381] on div "[GEOGRAPHIC_DATA]" at bounding box center [269, 384] width 252 height 14
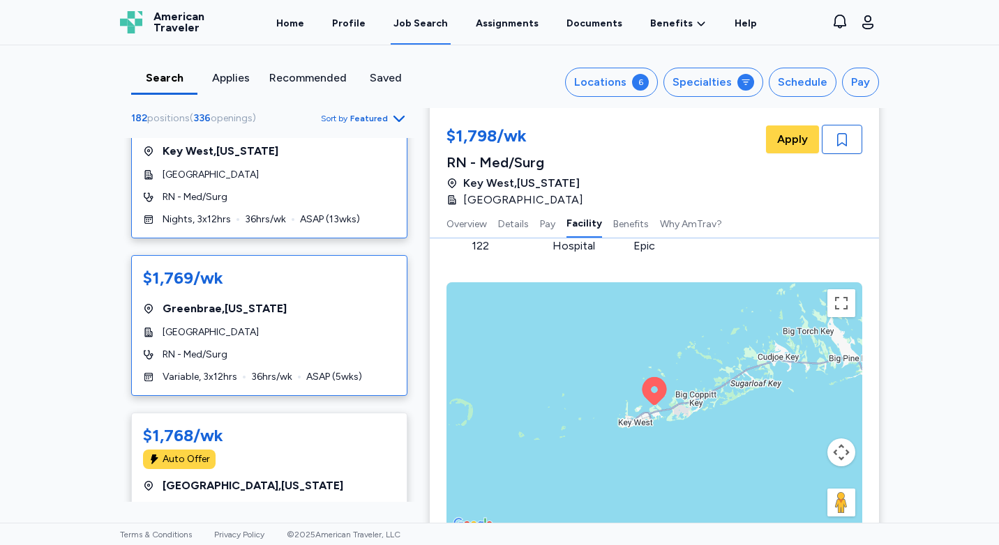
scroll to position [1883, 0]
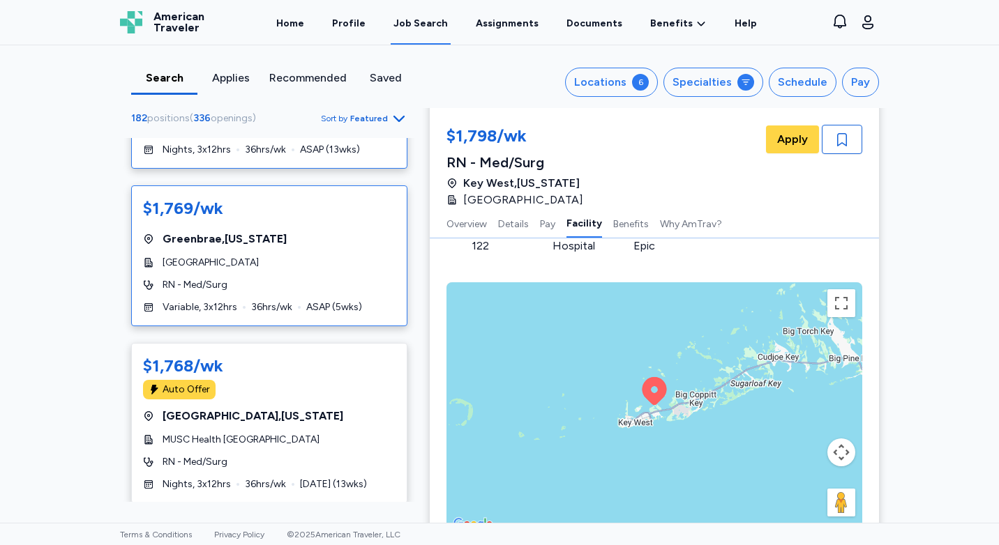
click at [181, 397] on div "Auto Offer" at bounding box center [179, 390] width 73 height 20
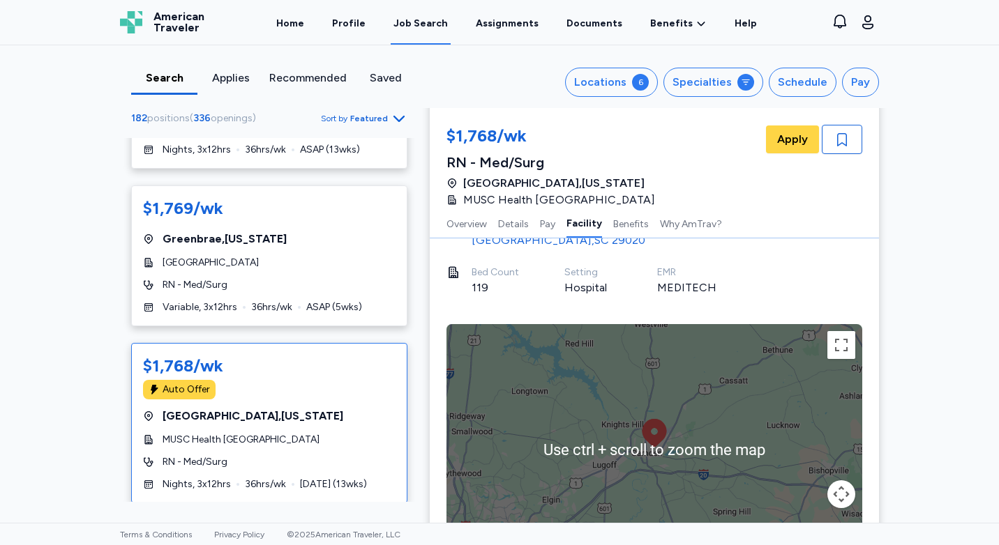
scroll to position [1536, 0]
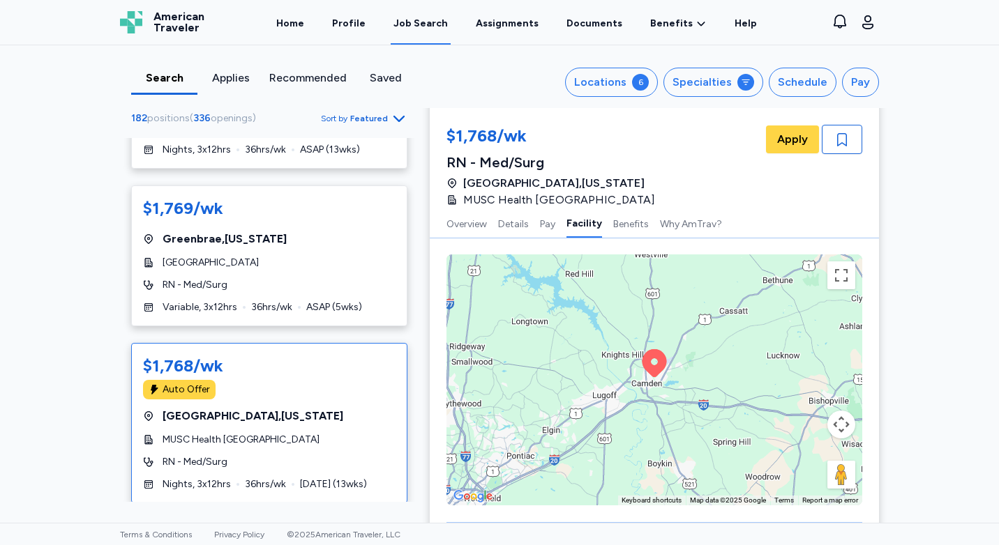
click at [644, 392] on div "To activate drag with keyboard, press Alt + Enter. Once in keyboard drag state,…" at bounding box center [654, 380] width 416 height 251
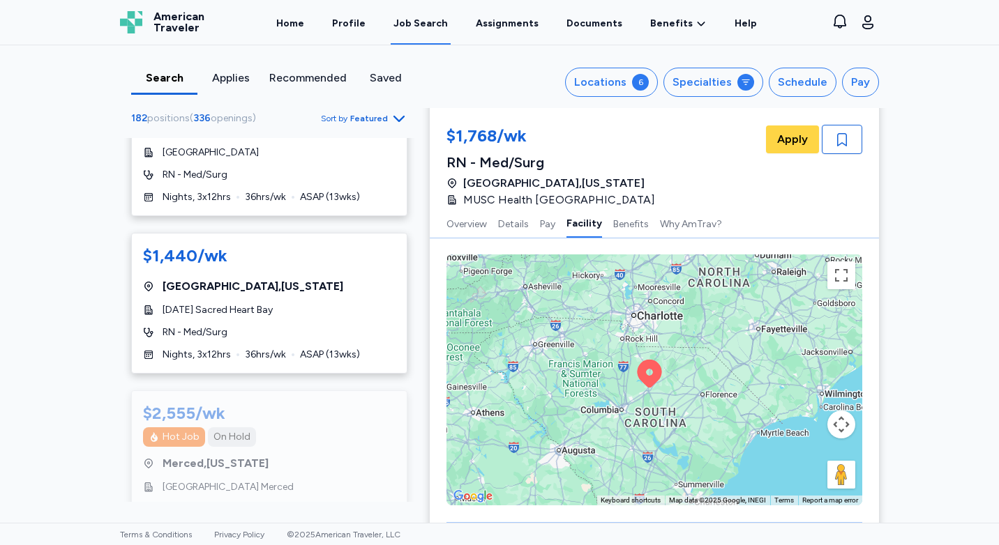
scroll to position [4602, 0]
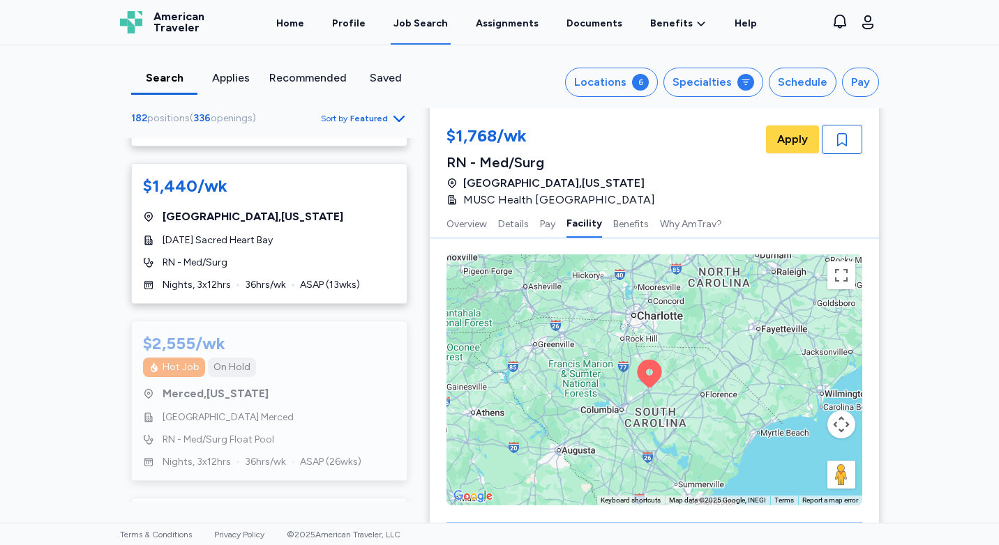
click at [233, 77] on div "Applies" at bounding box center [230, 78] width 55 height 17
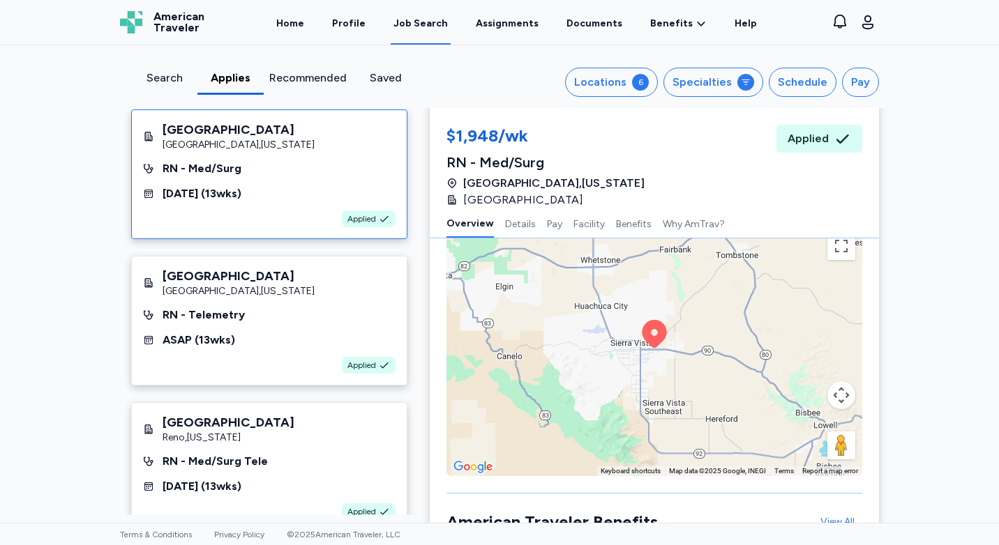
scroll to position [1326, 0]
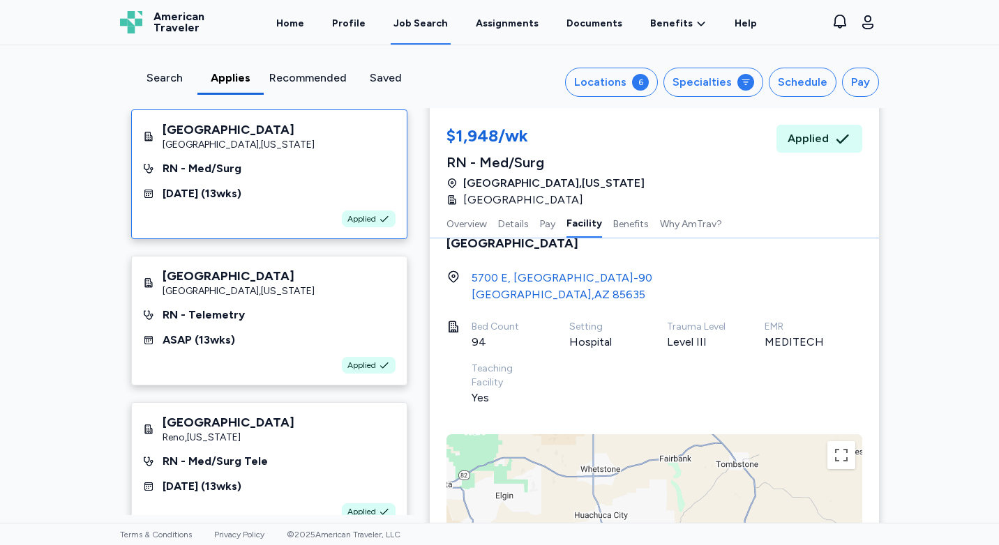
click at [600, 342] on div "Bed Count 94 Setting Hospital Trauma Level Level III EMR MEDITECH Teaching Faci…" at bounding box center [666, 369] width 391 height 98
